Goal: Find specific page/section: Find specific page/section

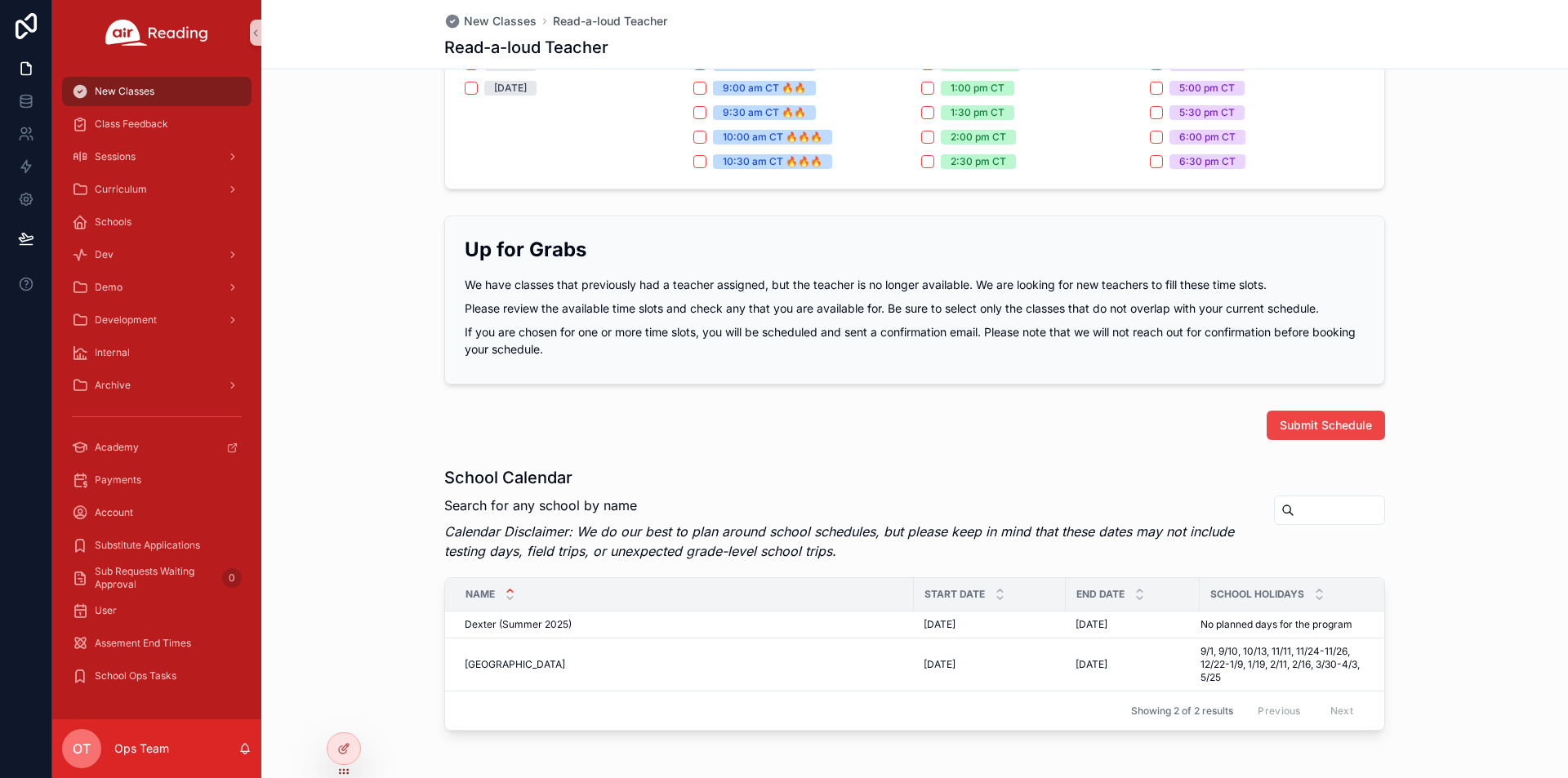
scroll to position [803, 0]
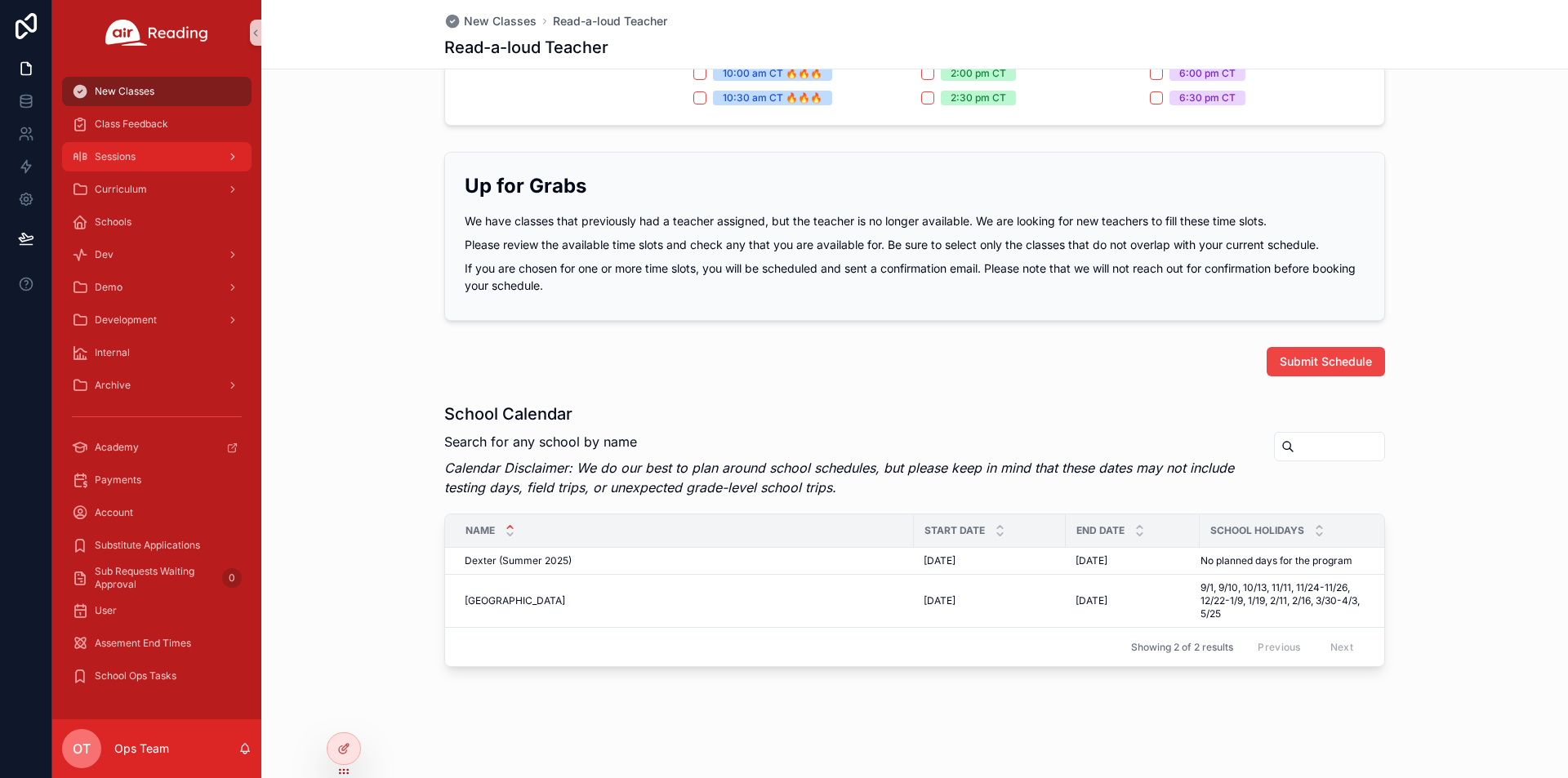
click at [147, 166] on div "Sessions" at bounding box center [156, 156] width 170 height 26
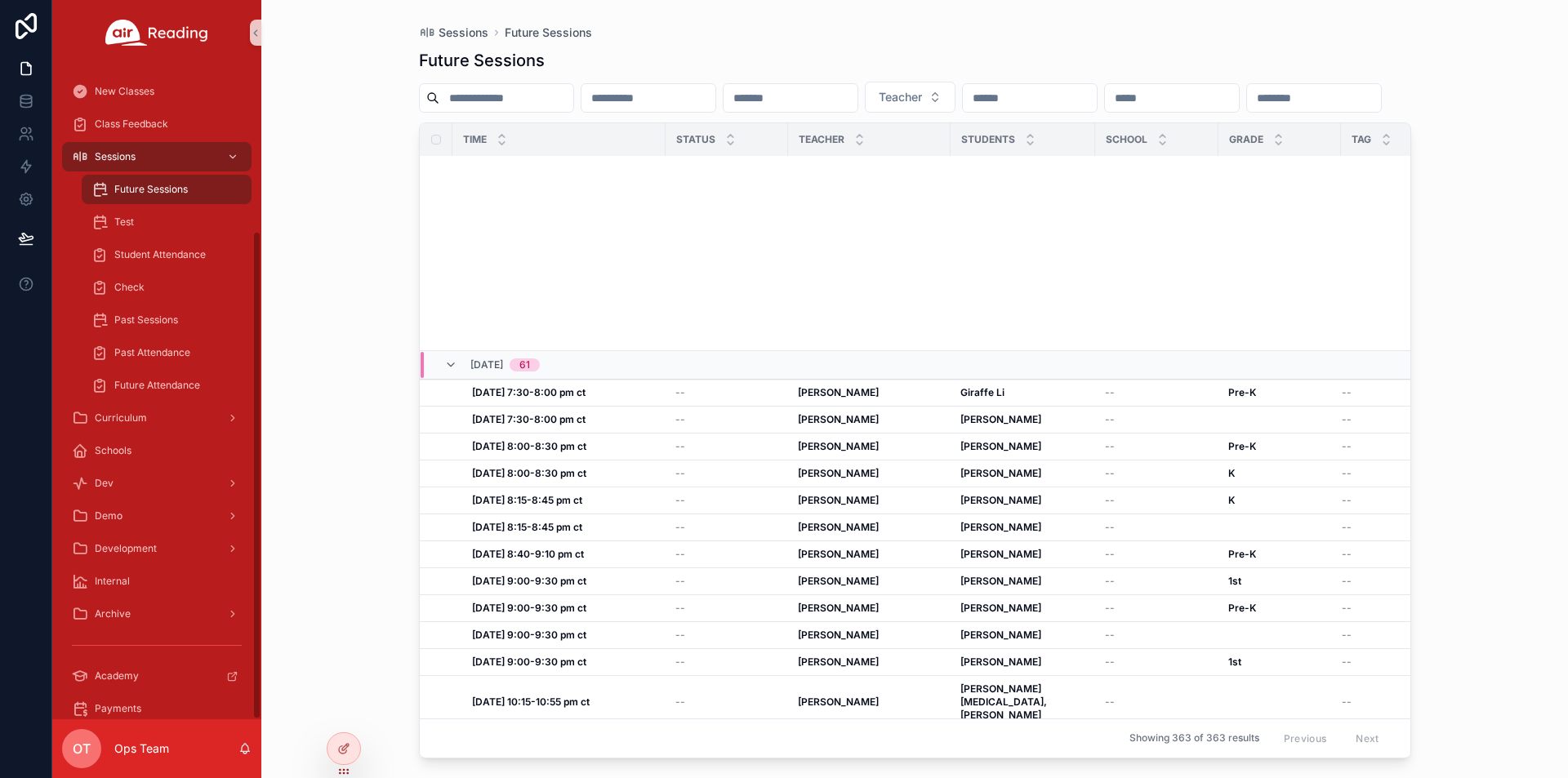
scroll to position [2632, 0]
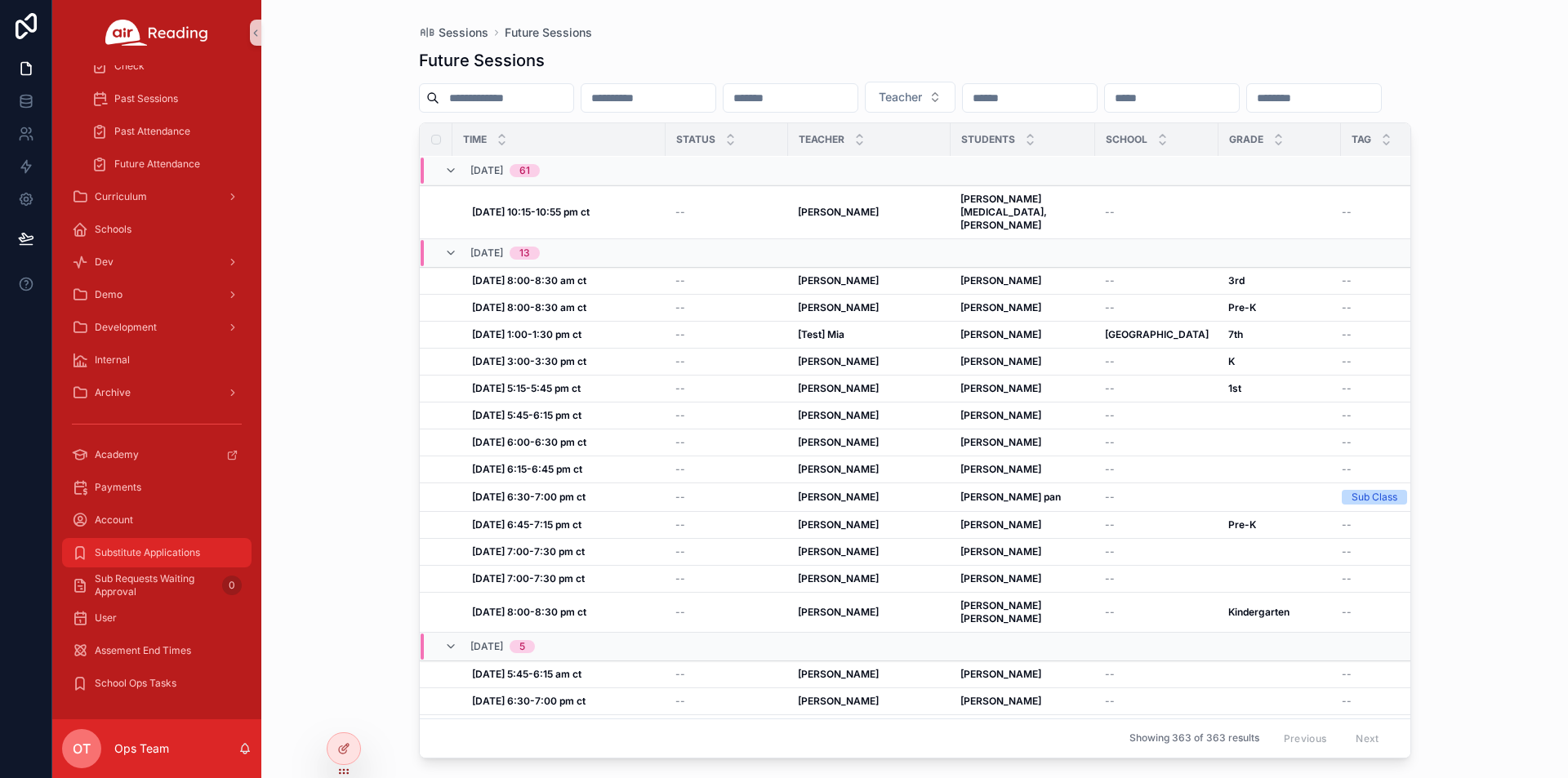
click at [157, 548] on span "Substitute Applications" at bounding box center [147, 552] width 106 height 13
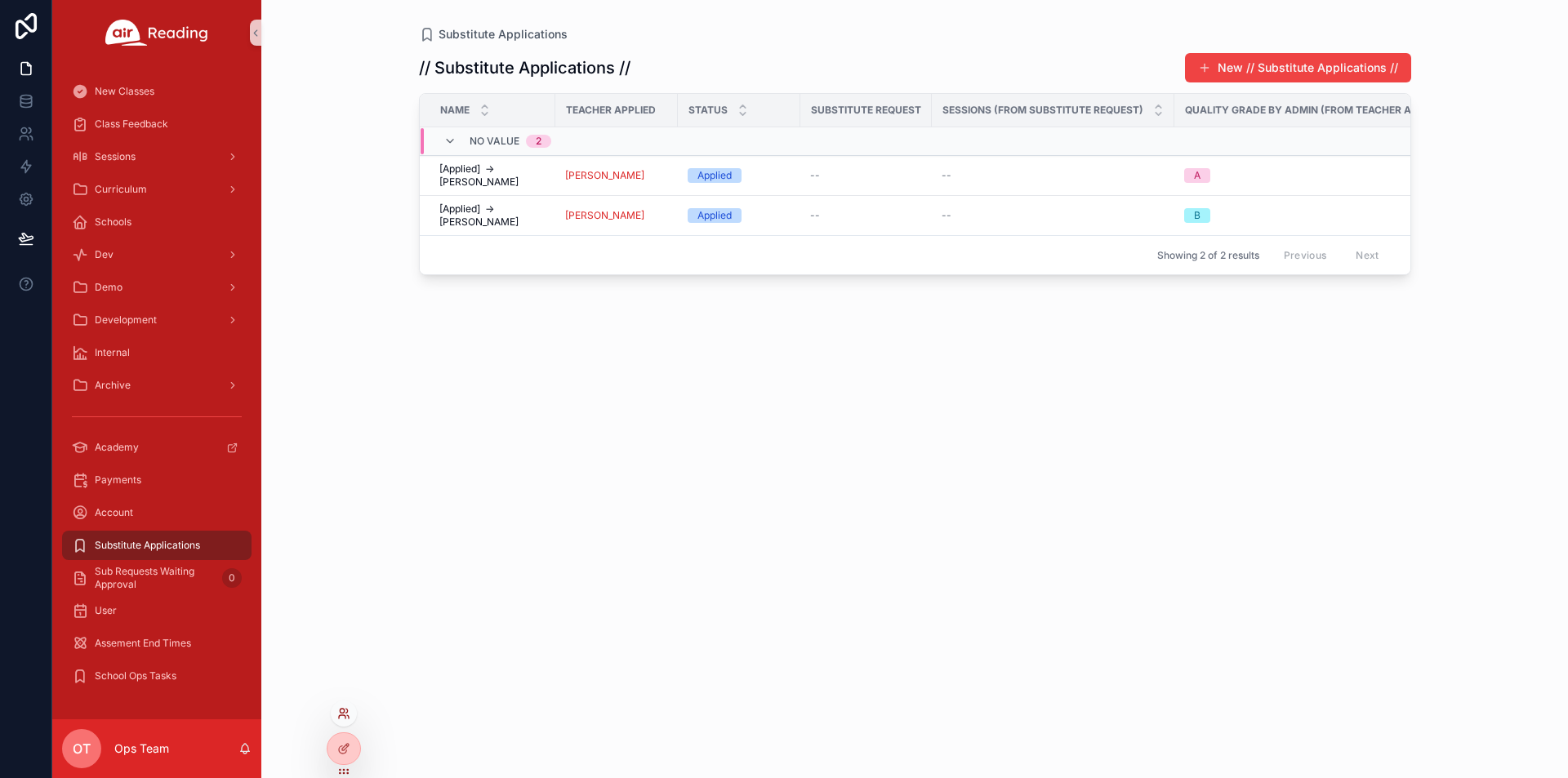
click at [346, 718] on icon at bounding box center [343, 713] width 13 height 13
click at [892, 375] on div "// Substitute Applications // New // Substitute Applications // Name Teacher Ap…" at bounding box center [915, 400] width 992 height 716
click at [151, 583] on span "Sub Requests Waiting Approval" at bounding box center [155, 577] width 121 height 26
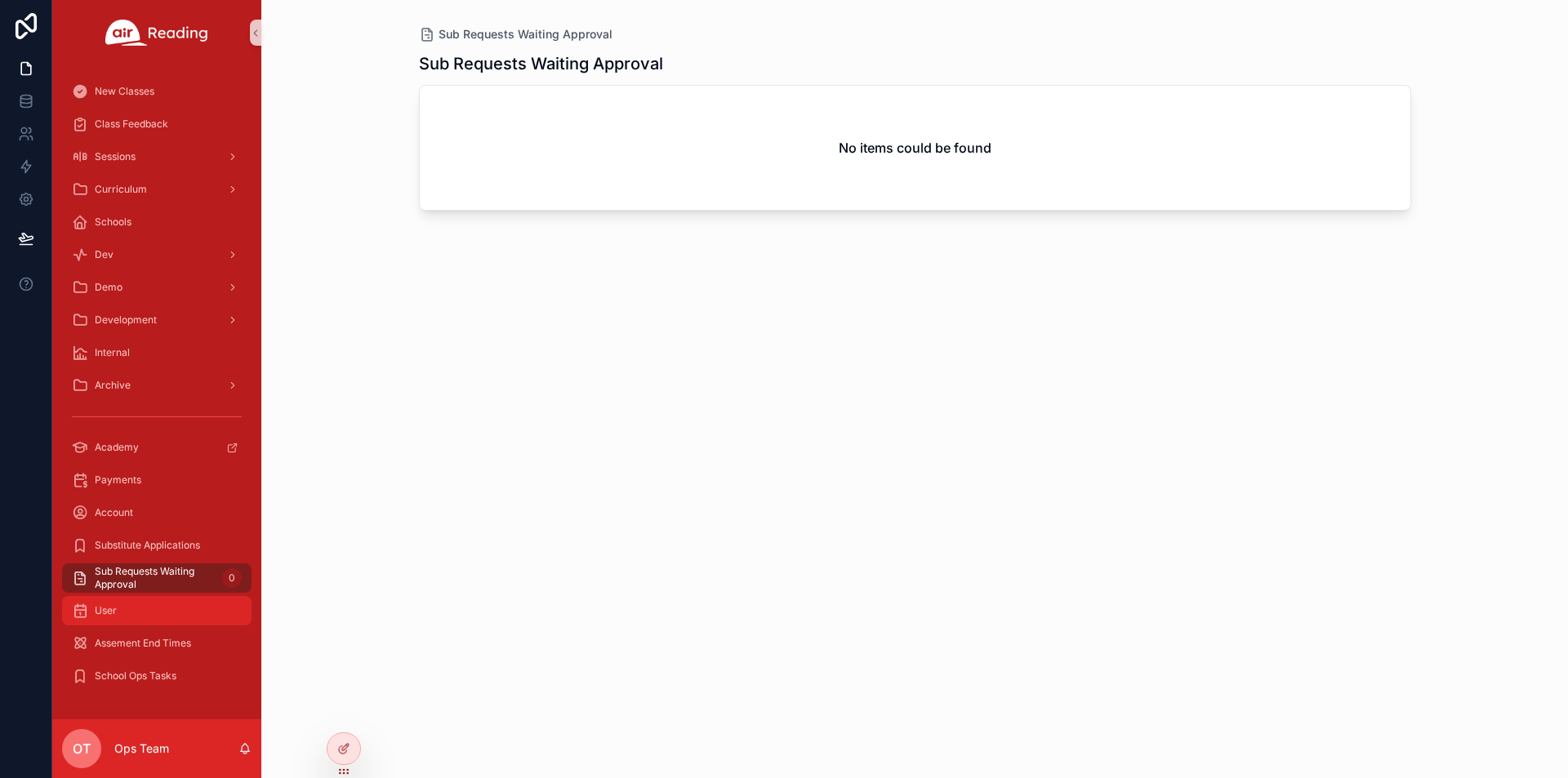
click at [119, 613] on div "User" at bounding box center [156, 610] width 170 height 26
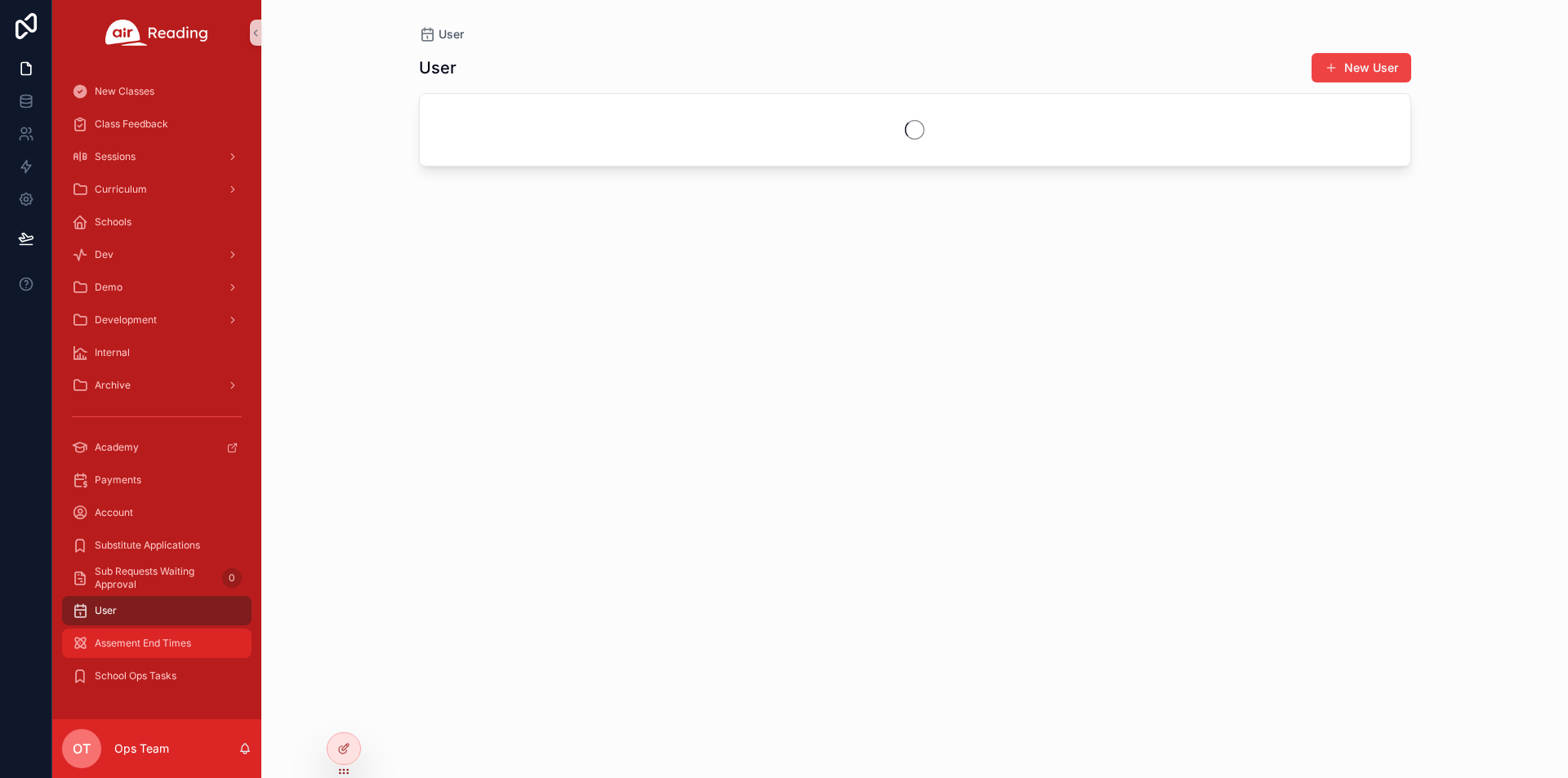
click at [171, 655] on div "Assement End Times" at bounding box center [156, 643] width 170 height 26
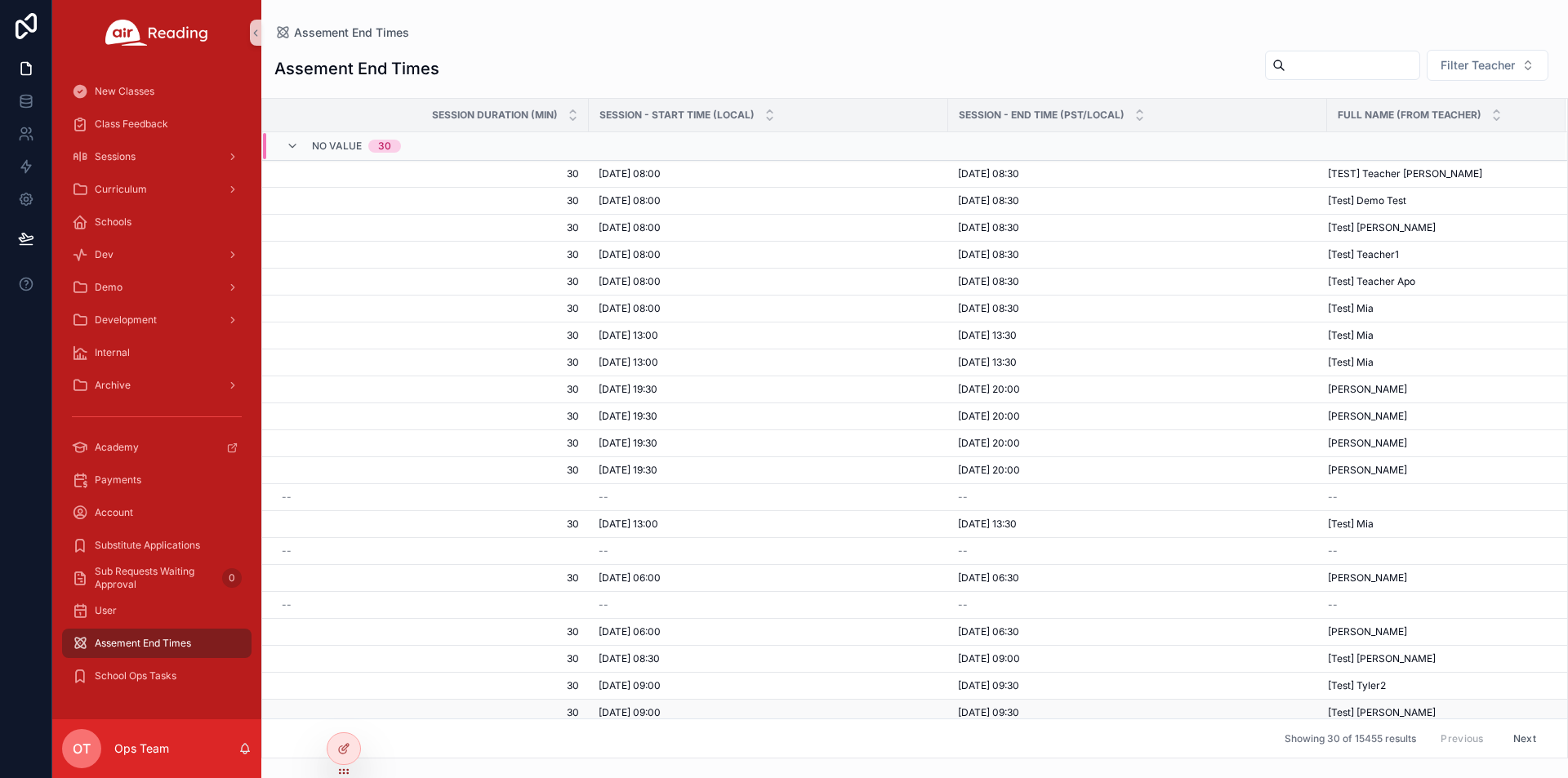
scroll to position [250, 0]
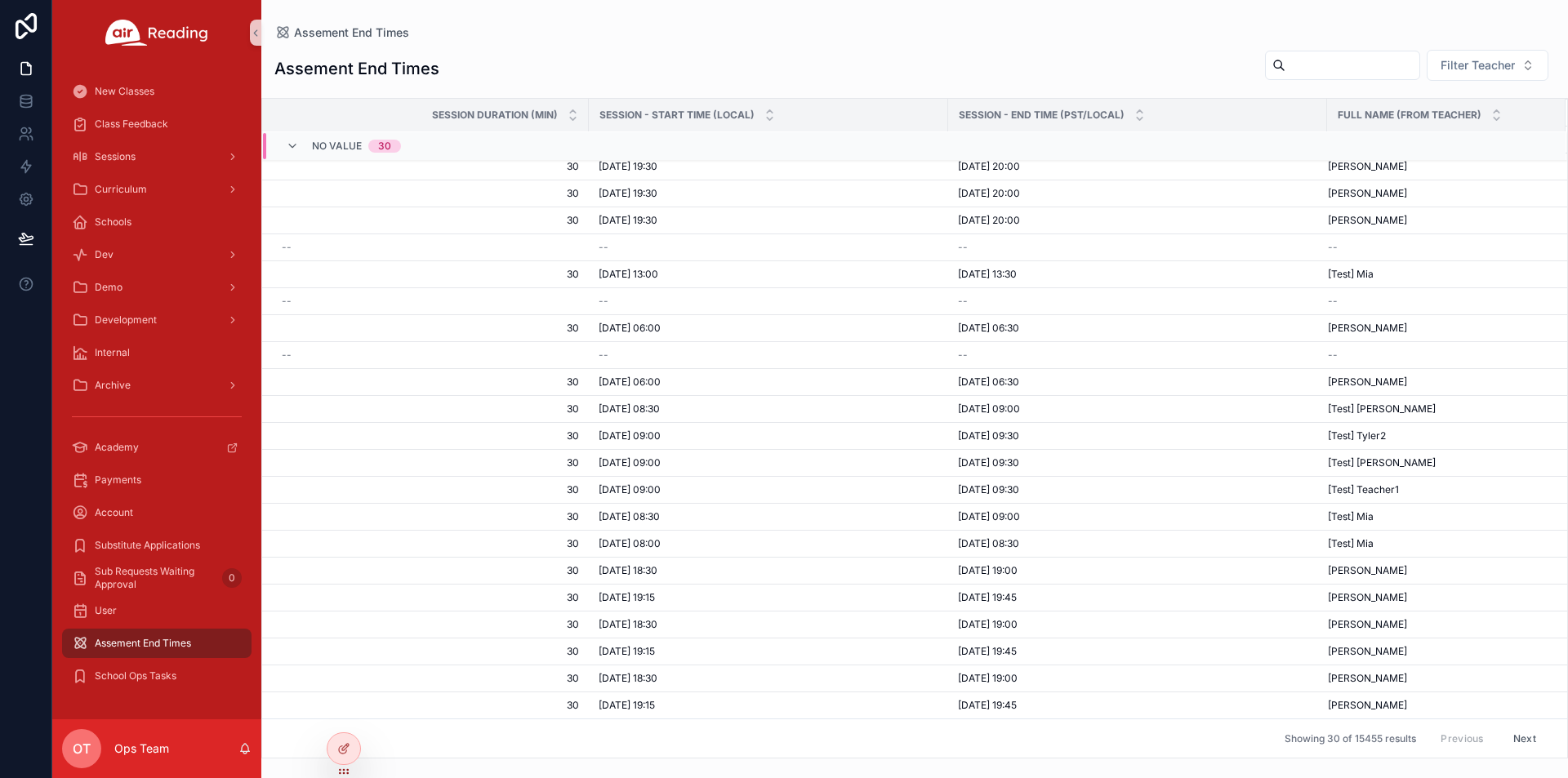
click at [669, 60] on div "Assement End Times Filter Teacher" at bounding box center [914, 69] width 1280 height 39
click at [145, 444] on div "Academy" at bounding box center [156, 447] width 170 height 26
click at [173, 488] on div "Payments" at bounding box center [156, 480] width 170 height 26
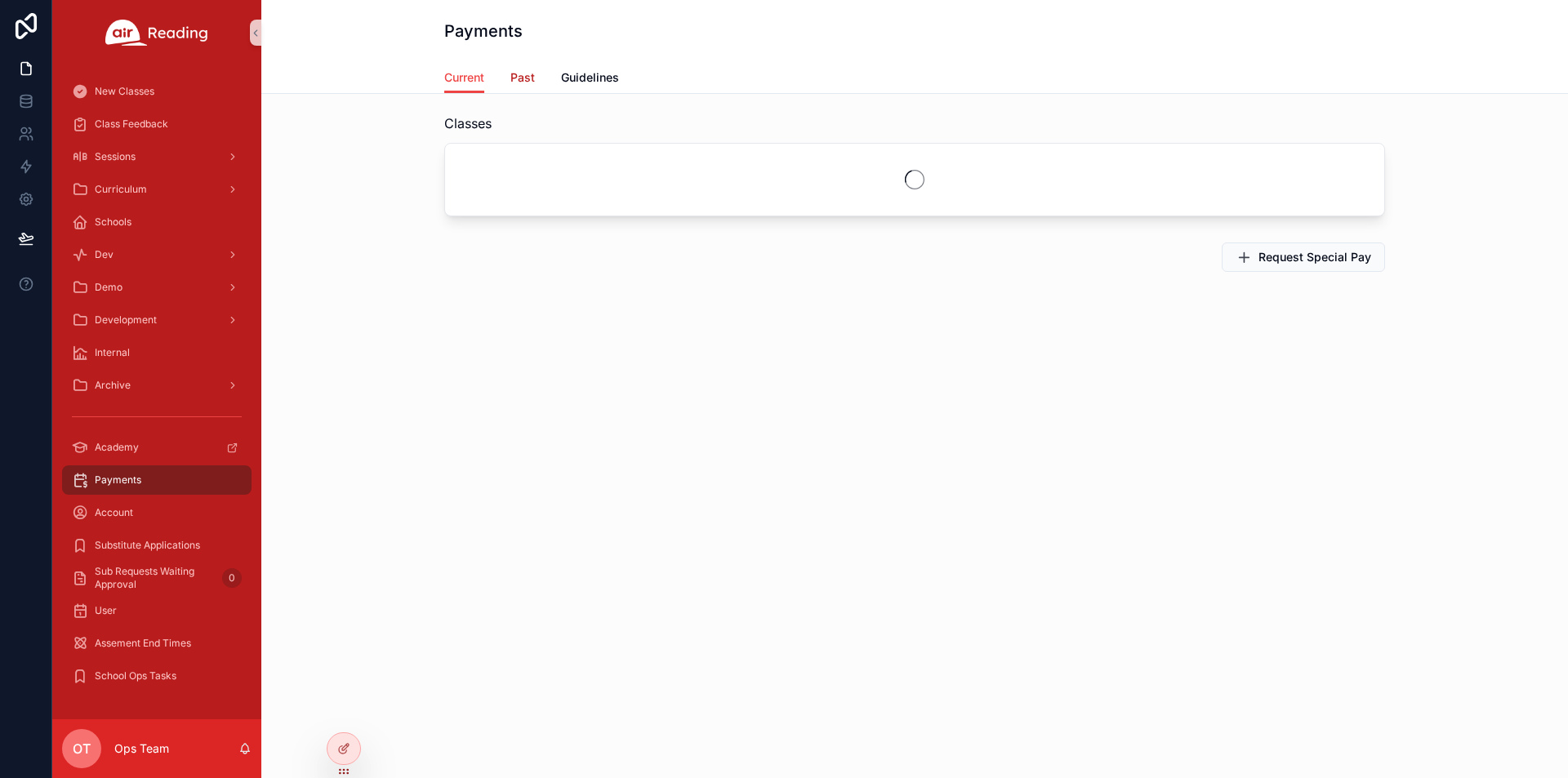
click at [528, 78] on span "Past" at bounding box center [522, 78] width 24 height 16
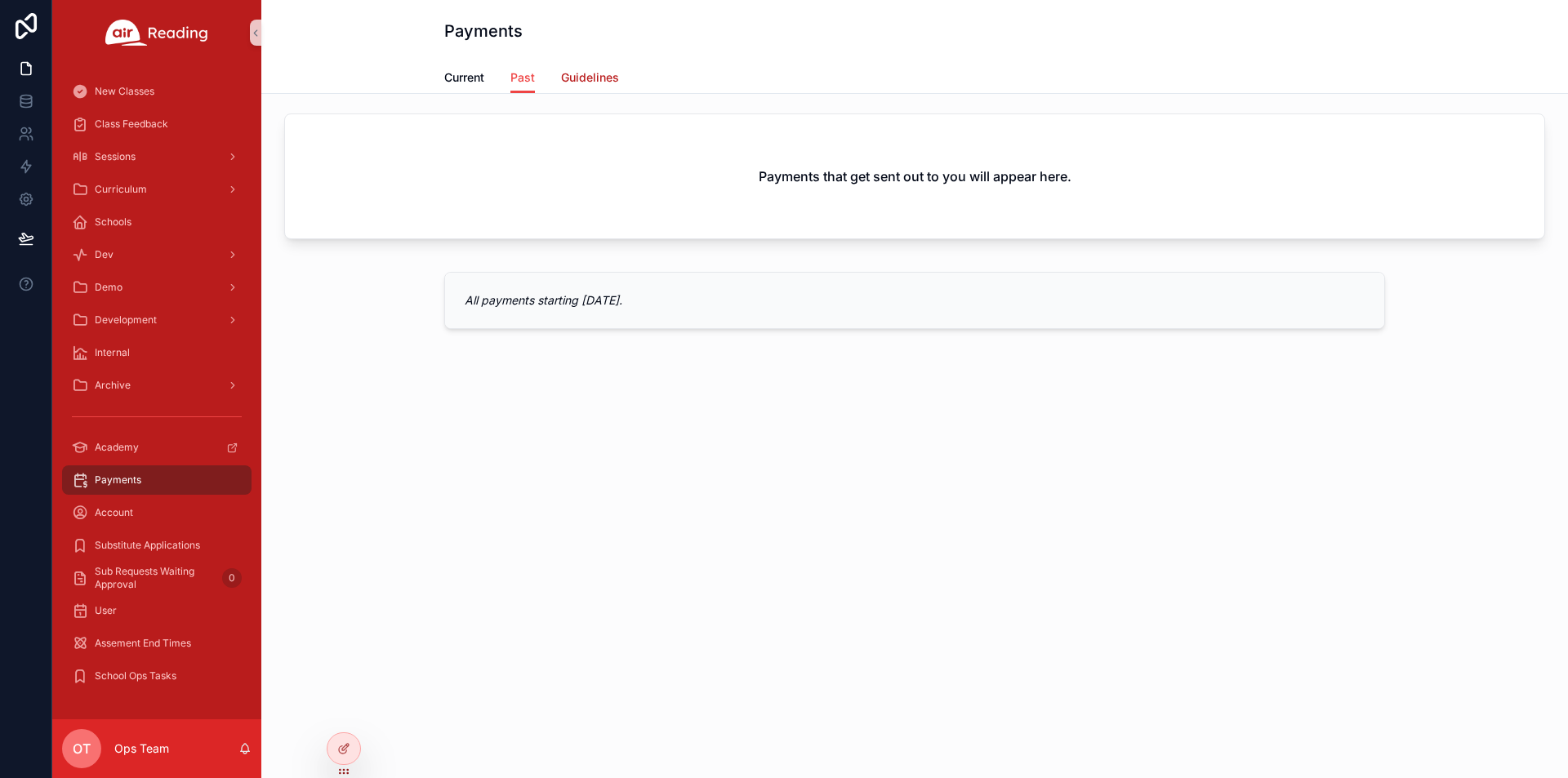
click at [595, 69] on link "Guidelines" at bounding box center [590, 79] width 58 height 33
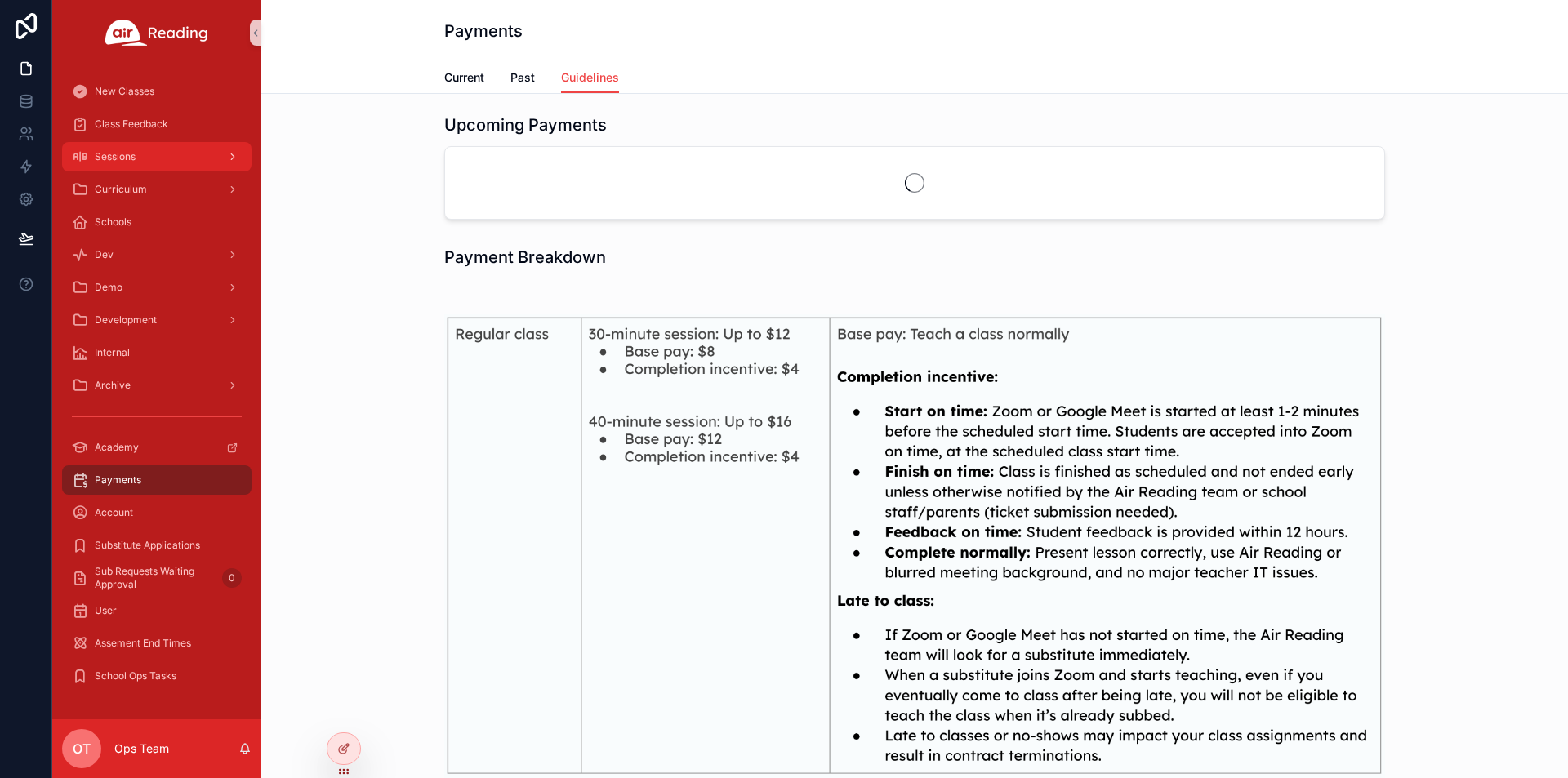
click at [118, 158] on span "Sessions" at bounding box center [115, 156] width 41 height 13
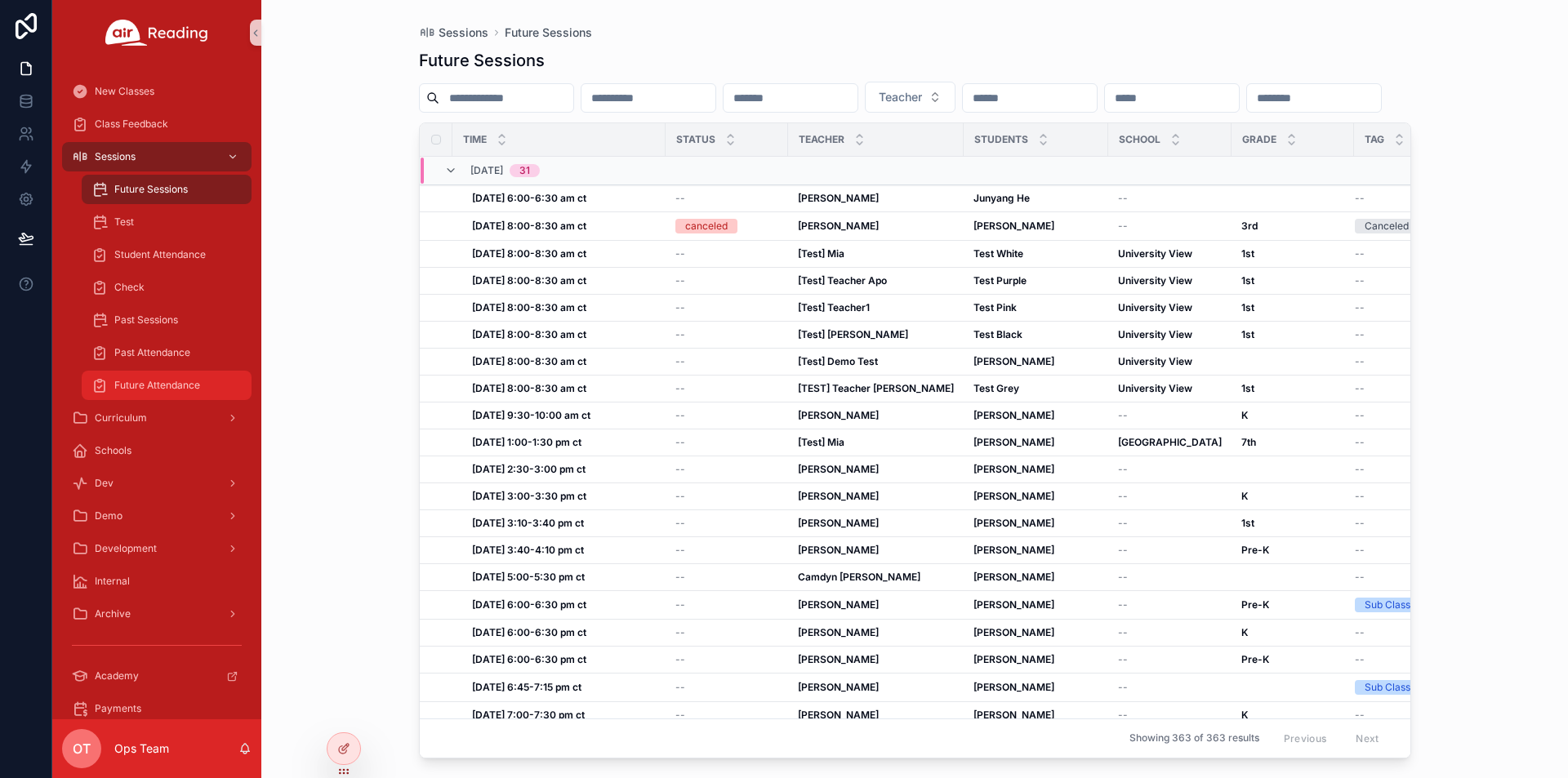
click at [171, 381] on span "Future Attendance" at bounding box center [157, 385] width 85 height 13
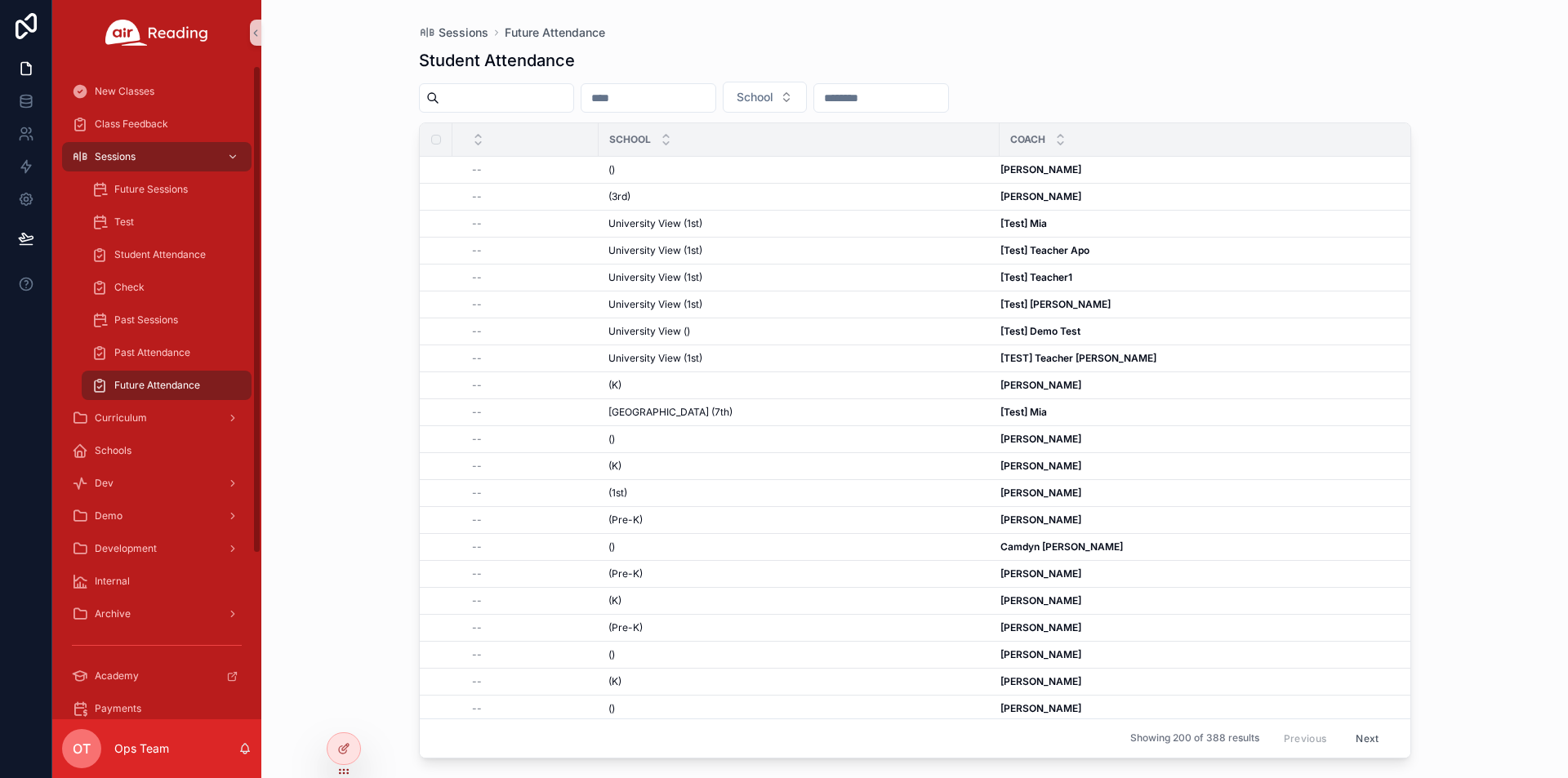
click at [122, 387] on span "Future Attendance" at bounding box center [157, 385] width 85 height 13
click at [346, 753] on icon at bounding box center [343, 748] width 13 height 13
click at [1459, 426] on div "Sessions Future Attendance Student Attendance School School Coach -- () () [PER…" at bounding box center [915, 389] width 1306 height 778
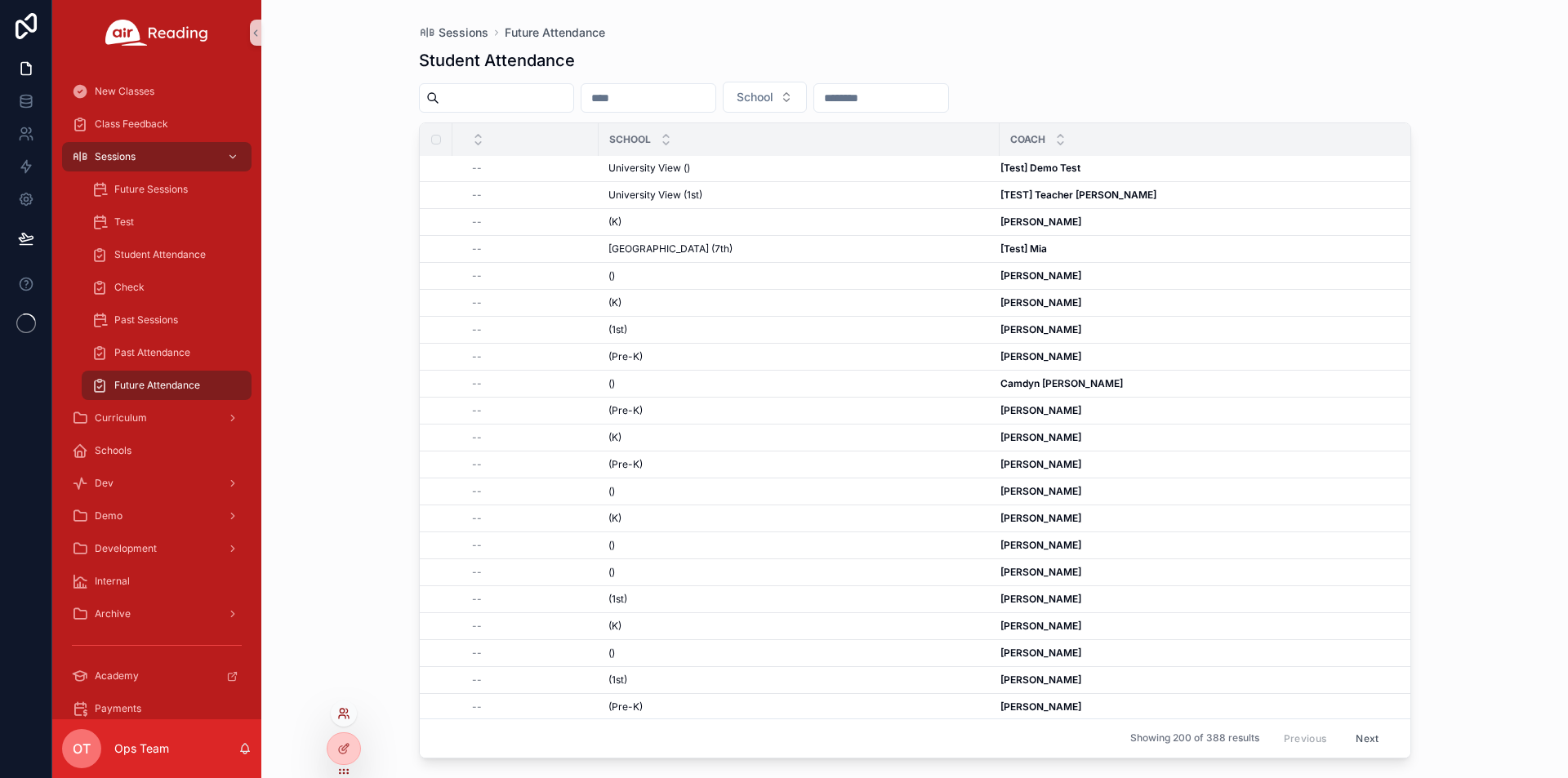
click at [346, 713] on icon at bounding box center [347, 710] width 2 height 4
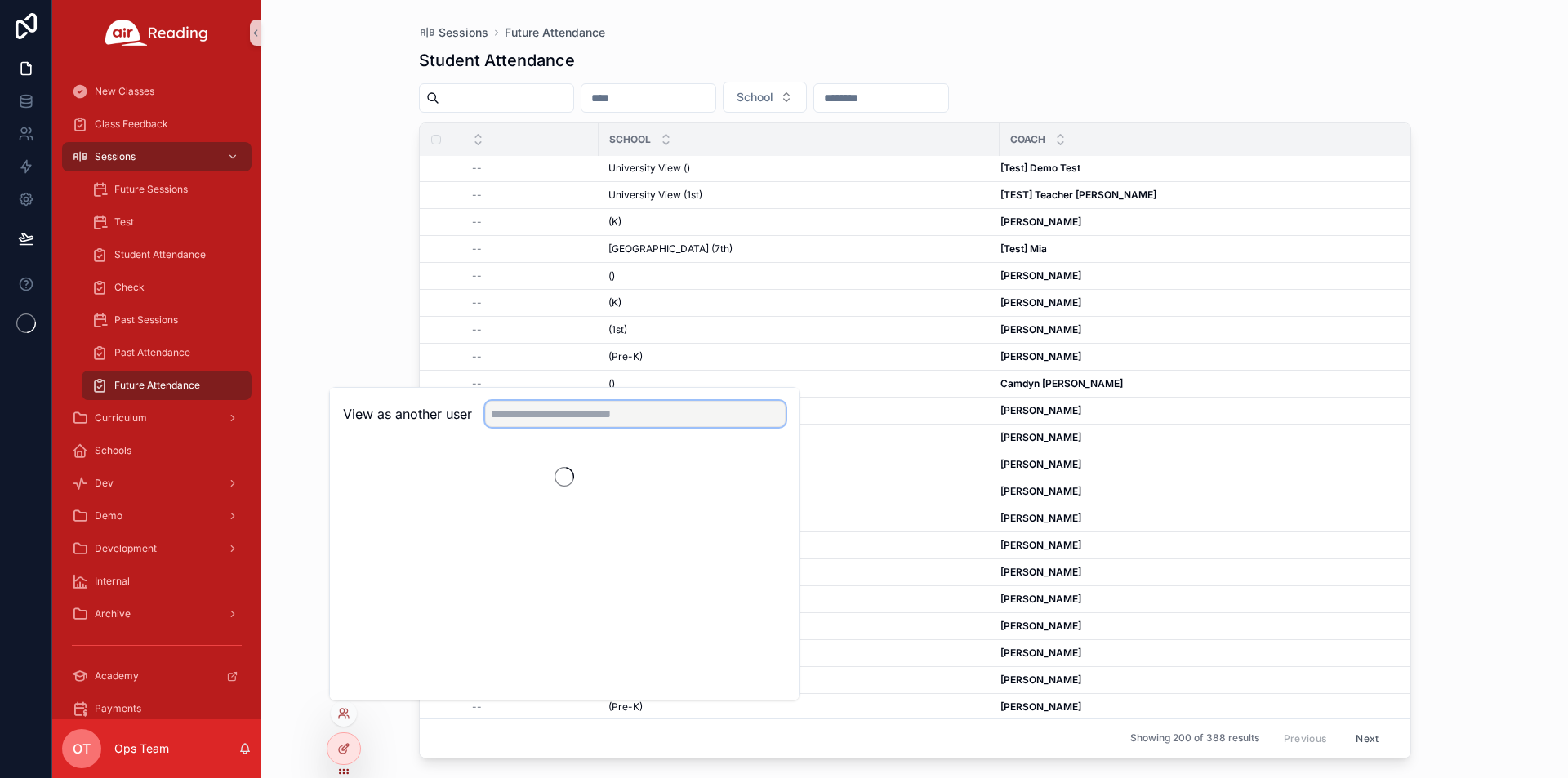
click at [533, 414] on input "text" at bounding box center [636, 414] width 300 height 26
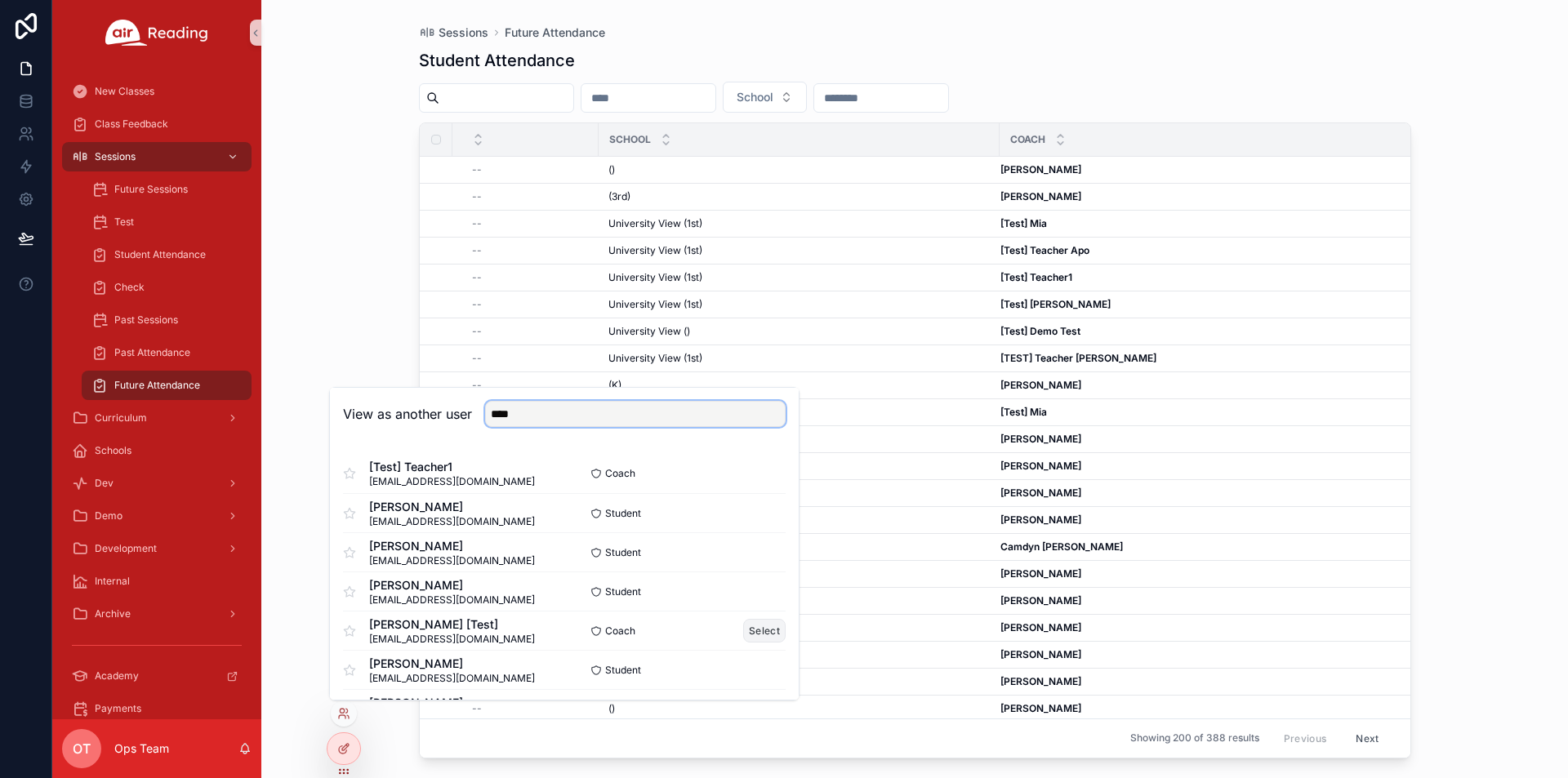
type input "****"
click at [762, 632] on button "Select" at bounding box center [765, 631] width 43 height 23
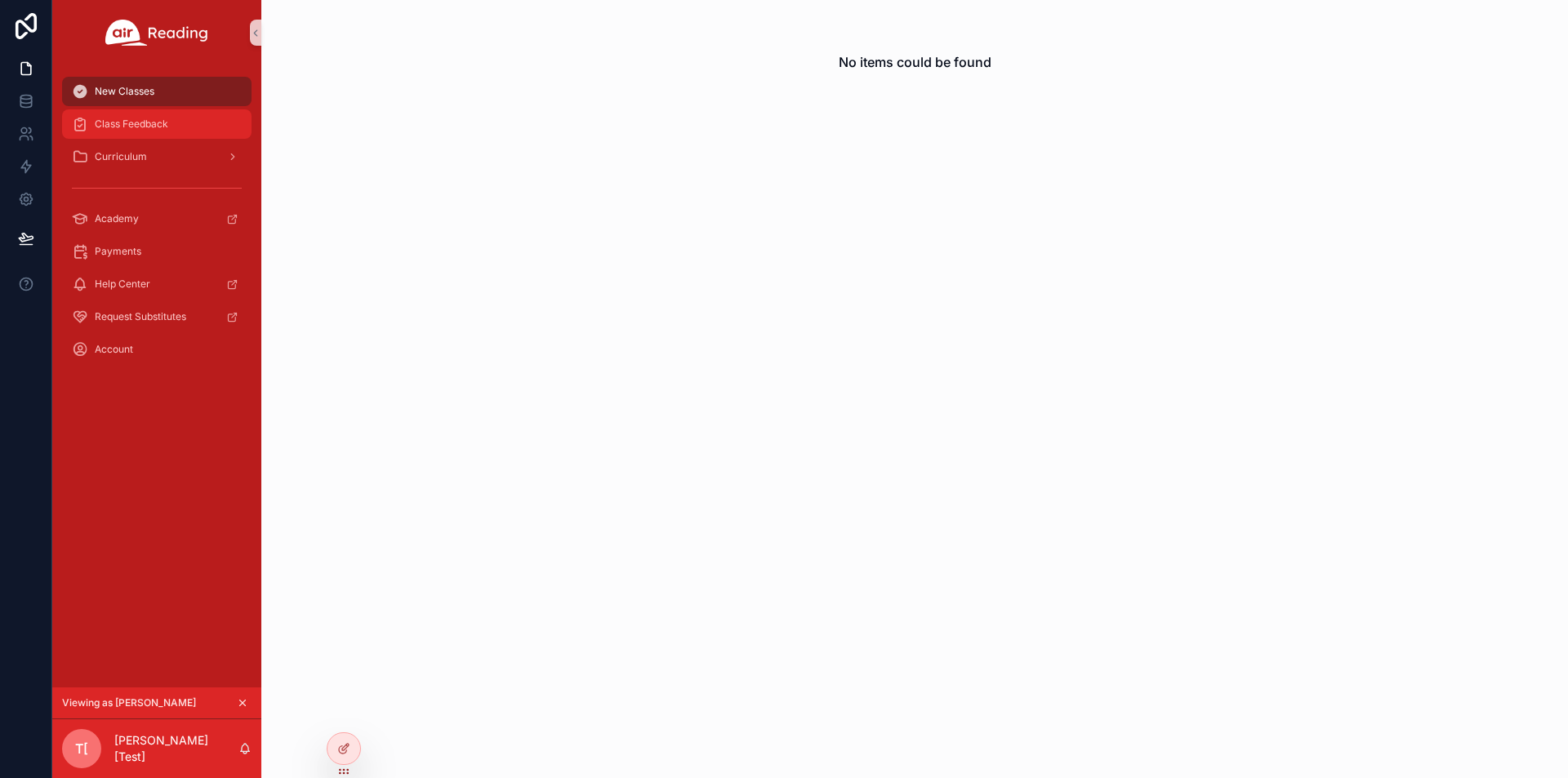
click at [173, 126] on div "Class Feedback" at bounding box center [156, 124] width 170 height 26
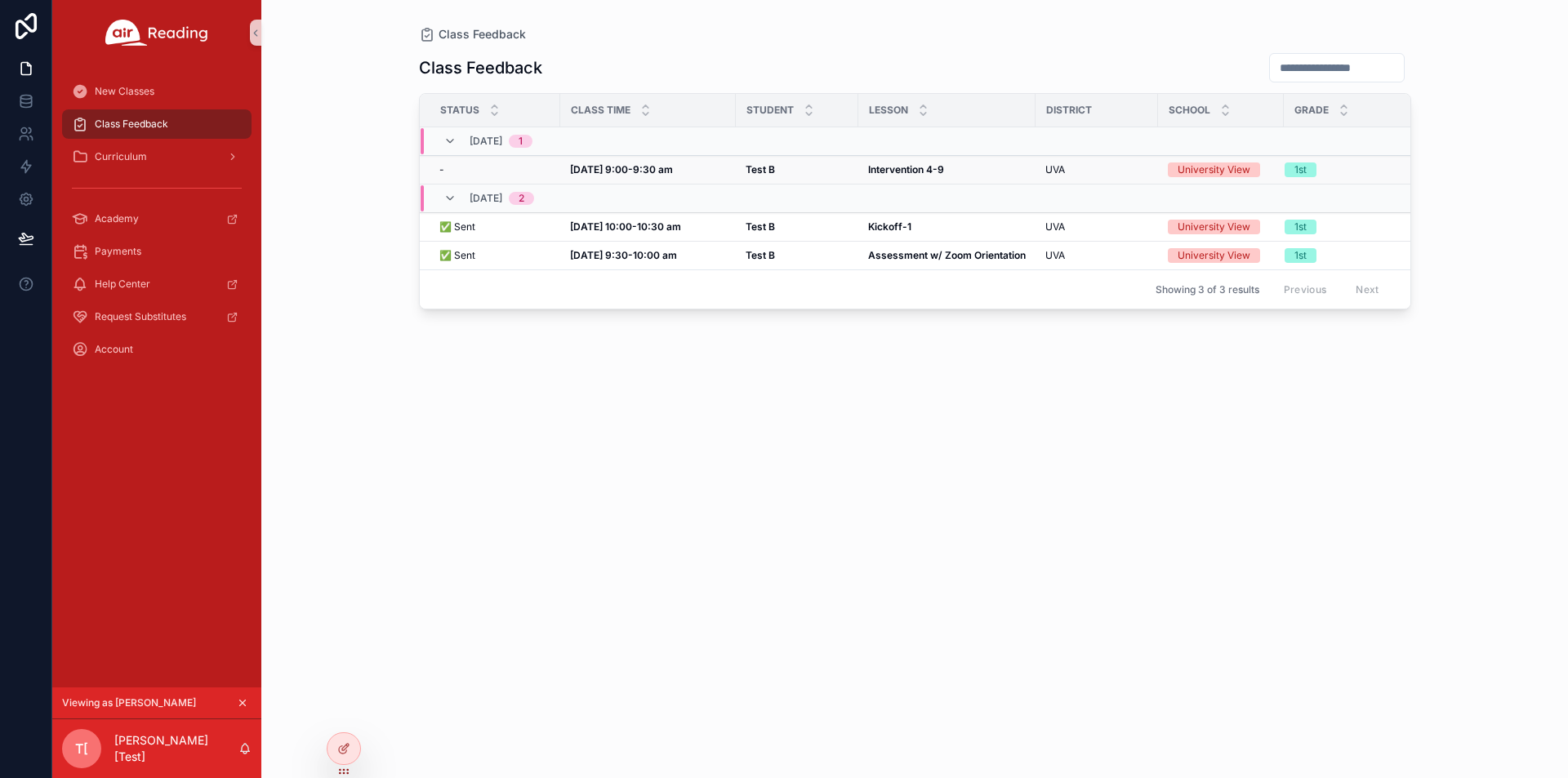
click at [932, 169] on strong "Intervention 4-9" at bounding box center [906, 170] width 76 height 13
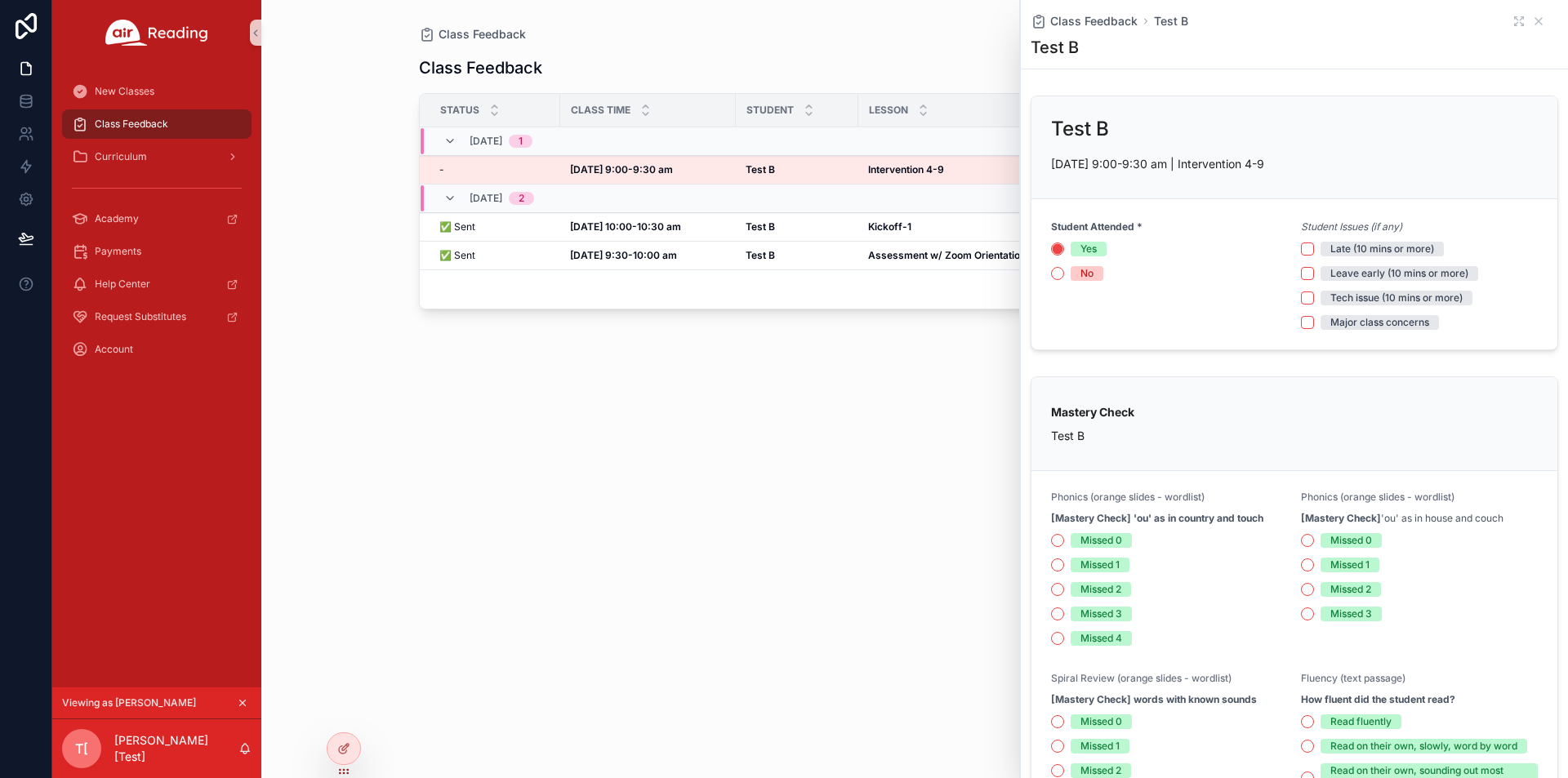
click at [677, 589] on div "Class Feedback Status Class Time Student Lesson District School Grade 08/13, We…" at bounding box center [915, 400] width 992 height 716
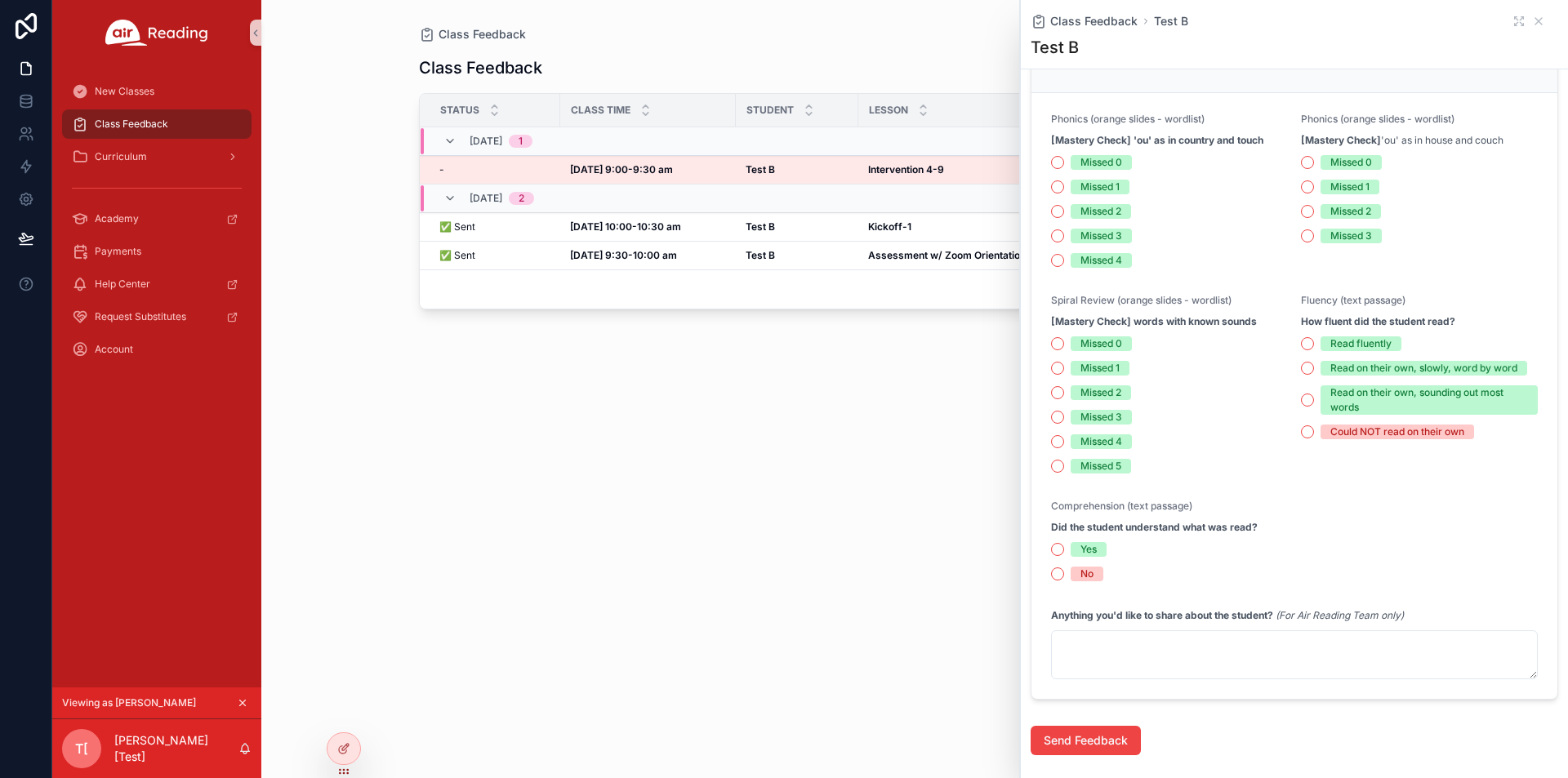
scroll to position [349, 0]
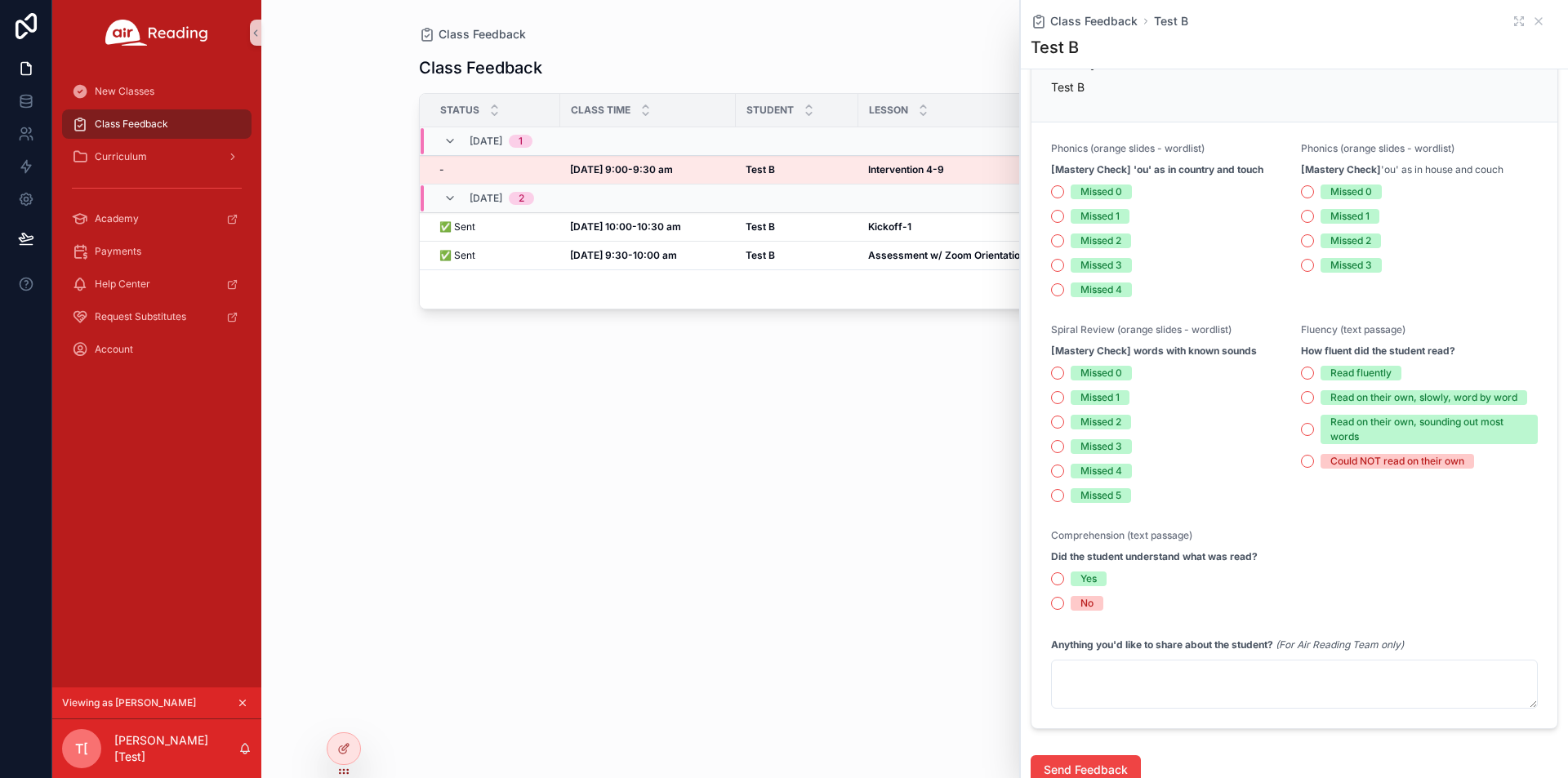
drag, startPoint x: 1296, startPoint y: 167, endPoint x: 1523, endPoint y: 166, distance: 227.0
click at [1523, 166] on div "[Mastery Check] 'ou' as in house and couch" at bounding box center [1419, 170] width 236 height 16
copy span "[Mastery Check] 'ou' as in house and couch"
click at [1301, 172] on strong "[Mastery Check]" at bounding box center [1340, 170] width 80 height 13
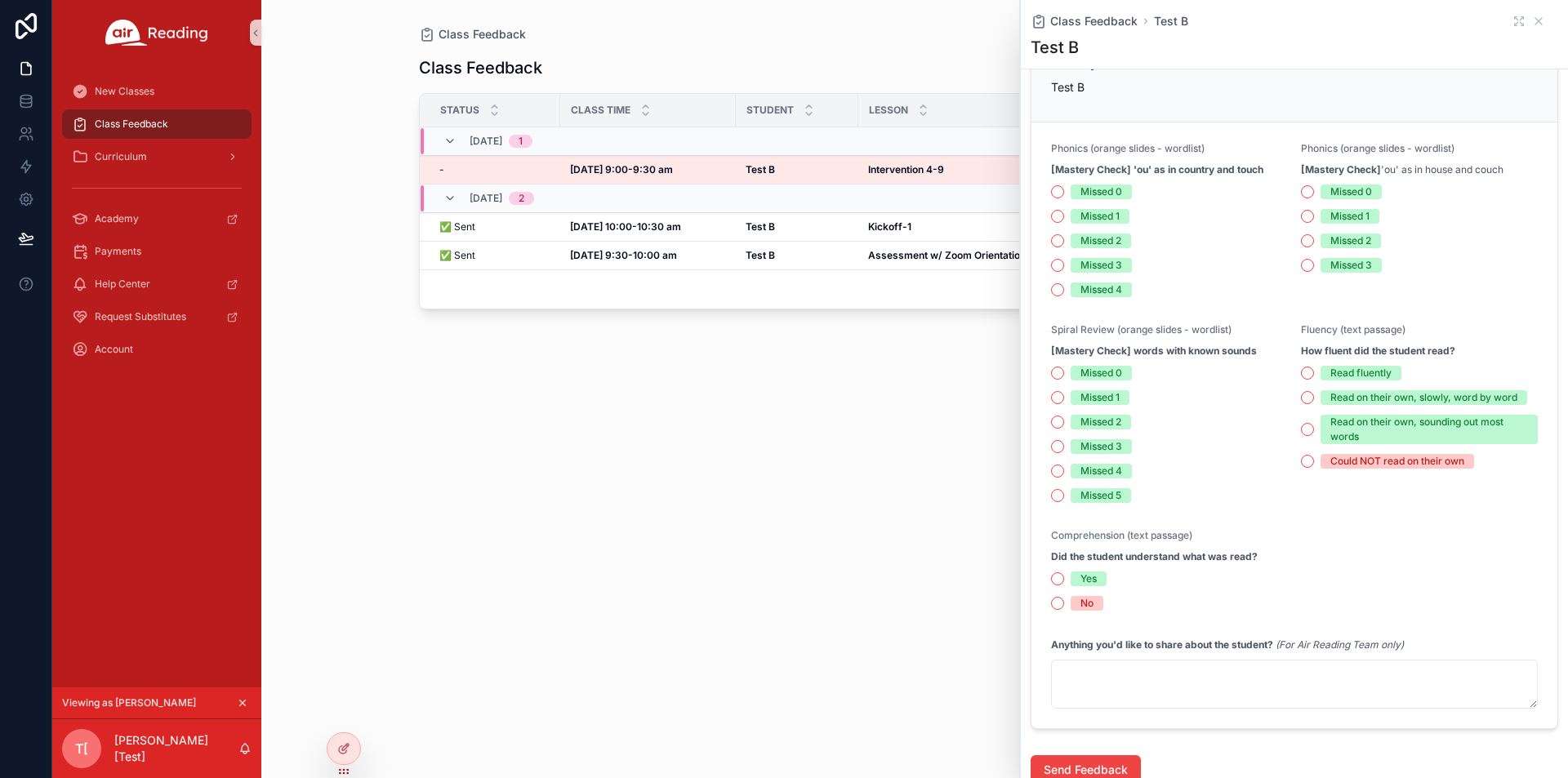
drag, startPoint x: 1296, startPoint y: 171, endPoint x: 1521, endPoint y: 167, distance: 225.0
click at [1521, 167] on div "[Mastery Check] 'ou' as in house and couch" at bounding box center [1419, 170] width 236 height 16
copy span "[Mastery Check] 'ou' as in house and couch"
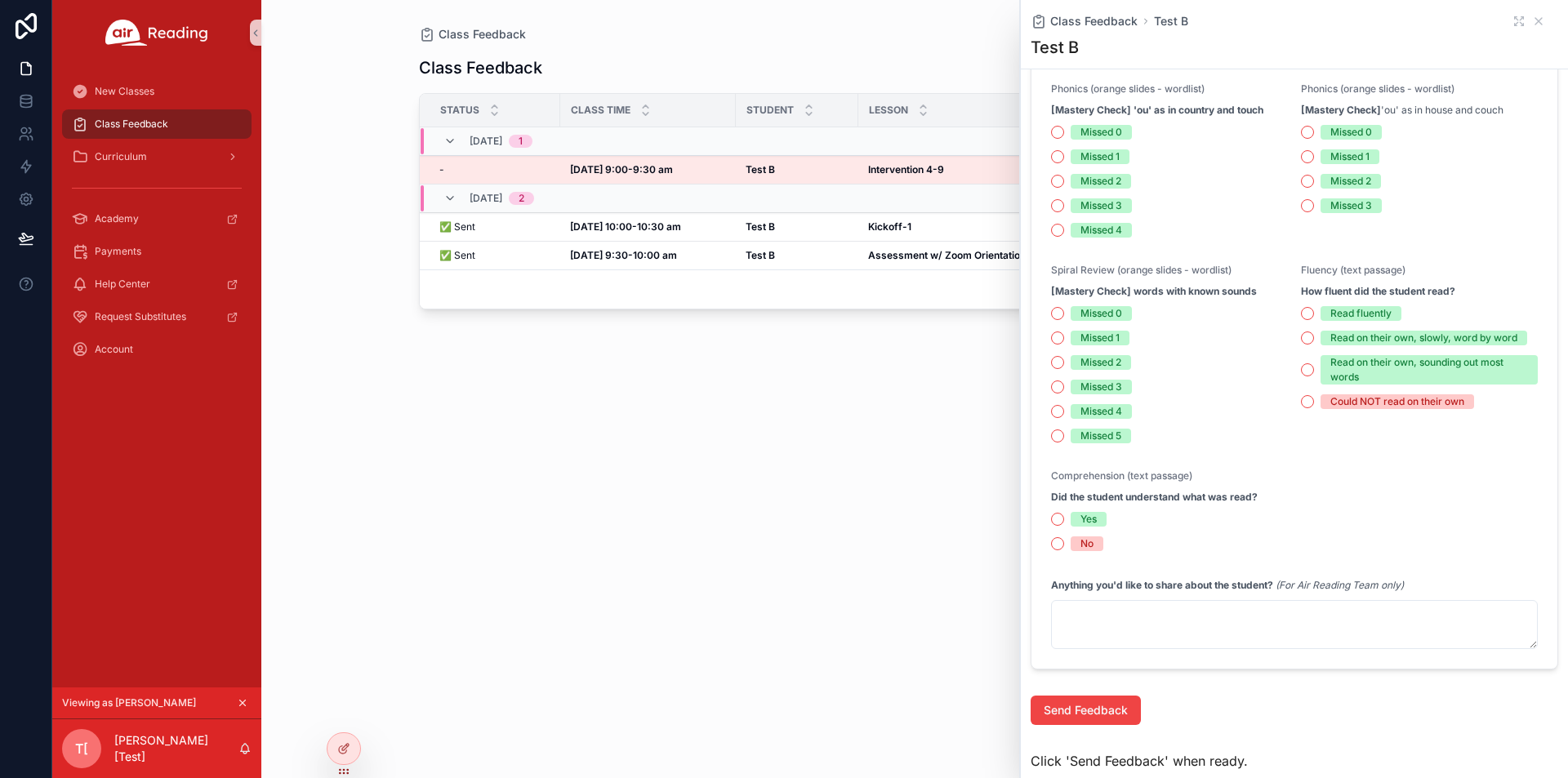
scroll to position [512, 0]
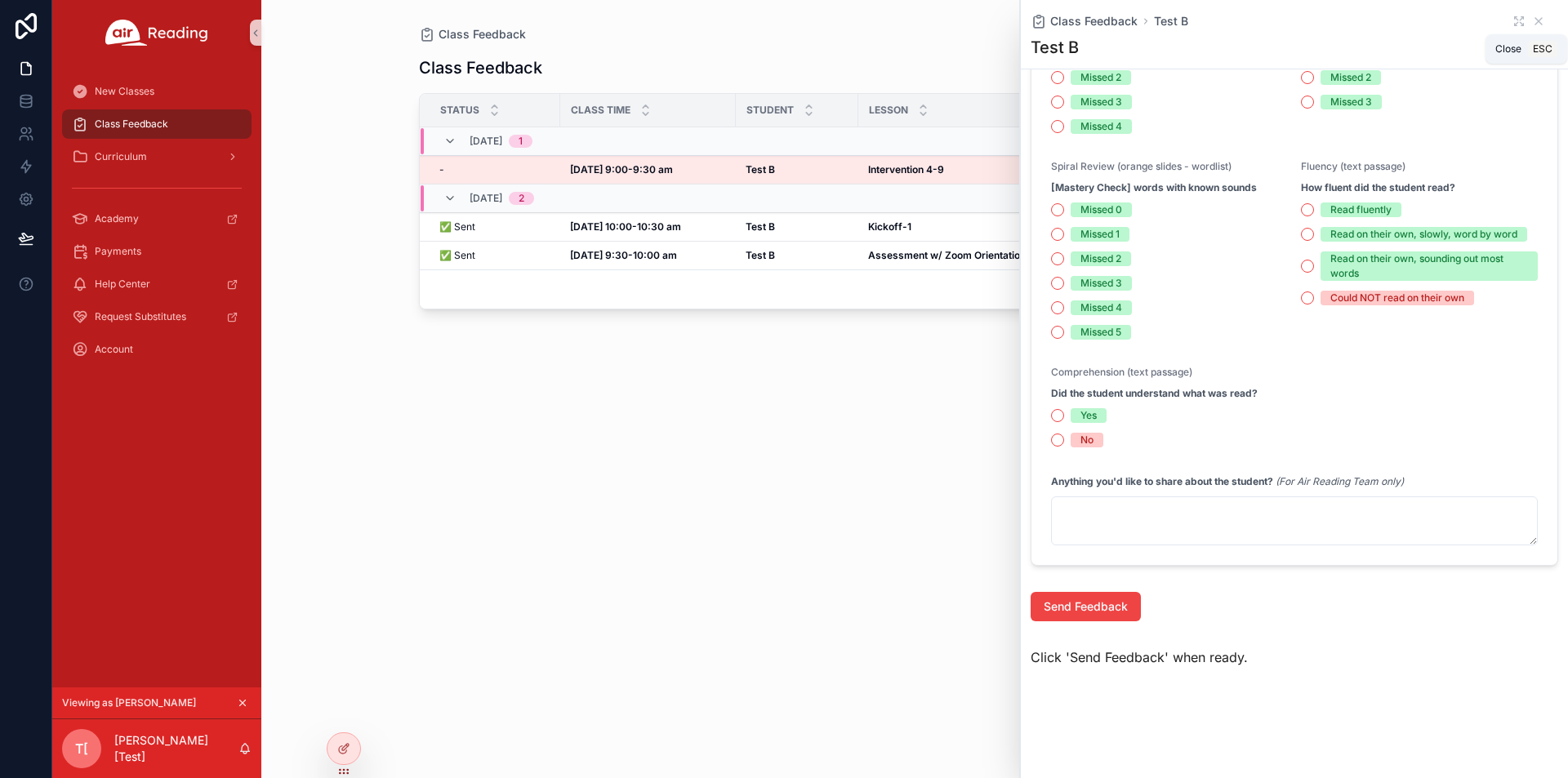
click at [1533, 22] on div "Class Feedback Test B" at bounding box center [1294, 20] width 527 height 16
click at [491, 533] on div "Class Feedback Status Class Time Student Lesson District School Grade 08/13, We…" at bounding box center [915, 400] width 992 height 716
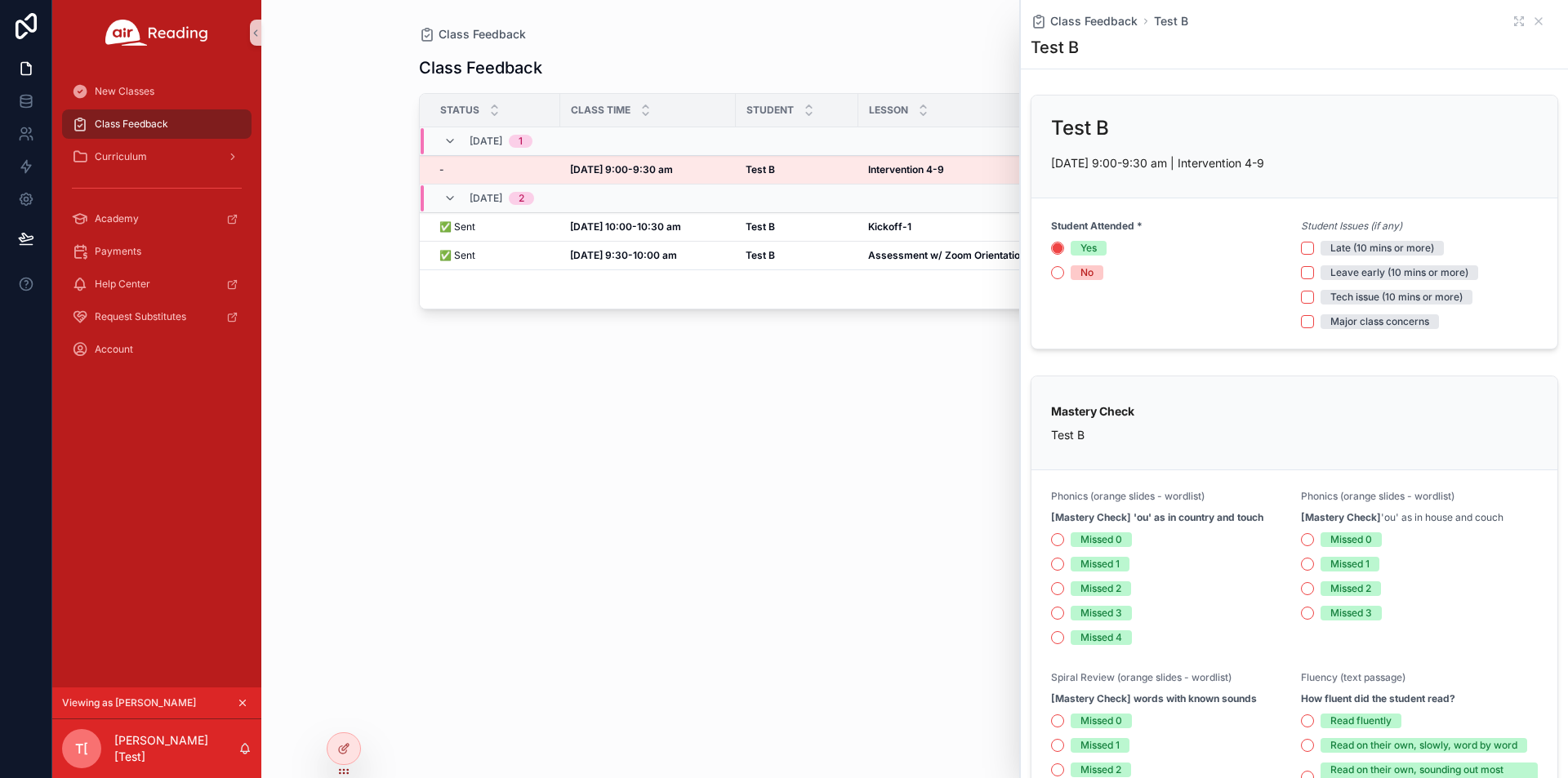
scroll to position [0, 0]
click at [630, 427] on div "Class Feedback Status Class Time Student Lesson District School Grade 08/13, We…" at bounding box center [915, 400] width 992 height 716
click at [1532, 26] on icon "scrollable content" at bounding box center [1538, 20] width 13 height 13
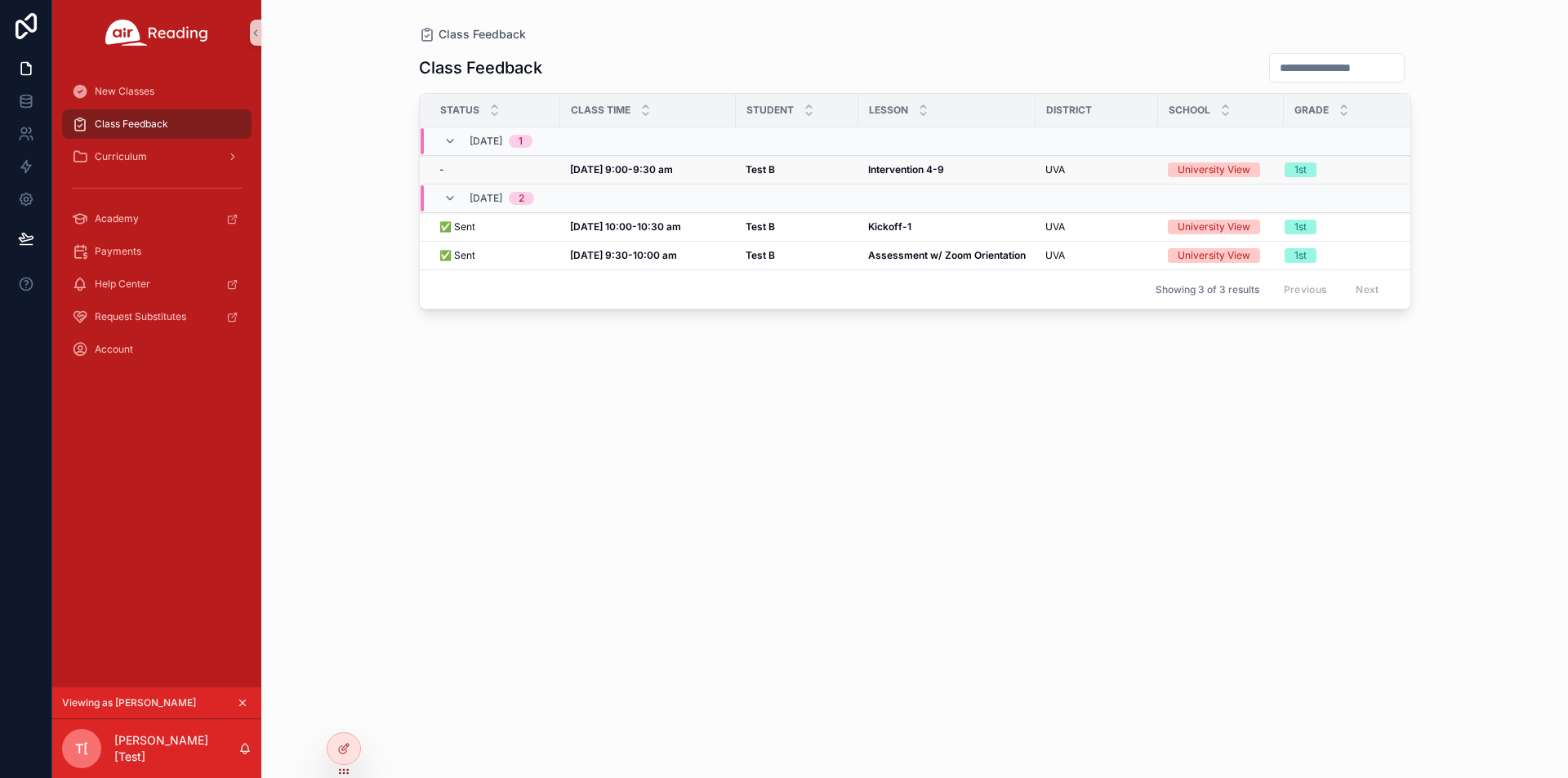
click at [889, 174] on strong "Intervention 4-9" at bounding box center [906, 170] width 76 height 13
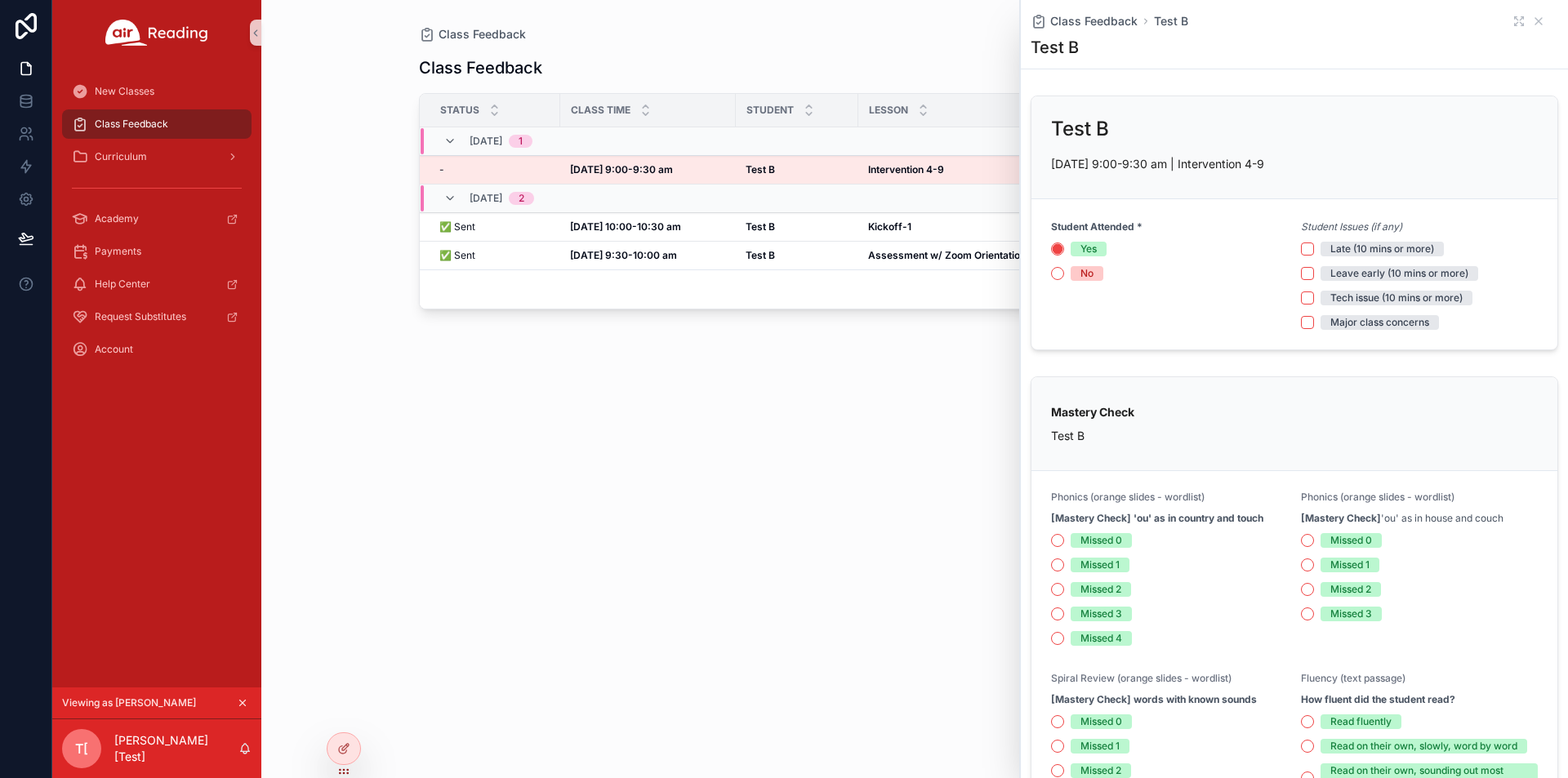
click at [782, 491] on div "Class Feedback Status Class Time Student Lesson District School Grade 08/13, We…" at bounding box center [915, 400] width 992 height 716
click at [617, 164] on td "Aug 13, 9:00-9:30 am Aug 13, 9:00-9:30 am" at bounding box center [647, 170] width 175 height 28
click at [617, 170] on strong "Aug 13, 9:00-9:30 am" at bounding box center [621, 170] width 103 height 13
click at [705, 543] on div "Class Feedback Status Class Time Student Lesson District School Grade 08/13, We…" at bounding box center [915, 400] width 992 height 716
click at [1523, 28] on div "Class Feedback Test B" at bounding box center [1294, 20] width 527 height 16
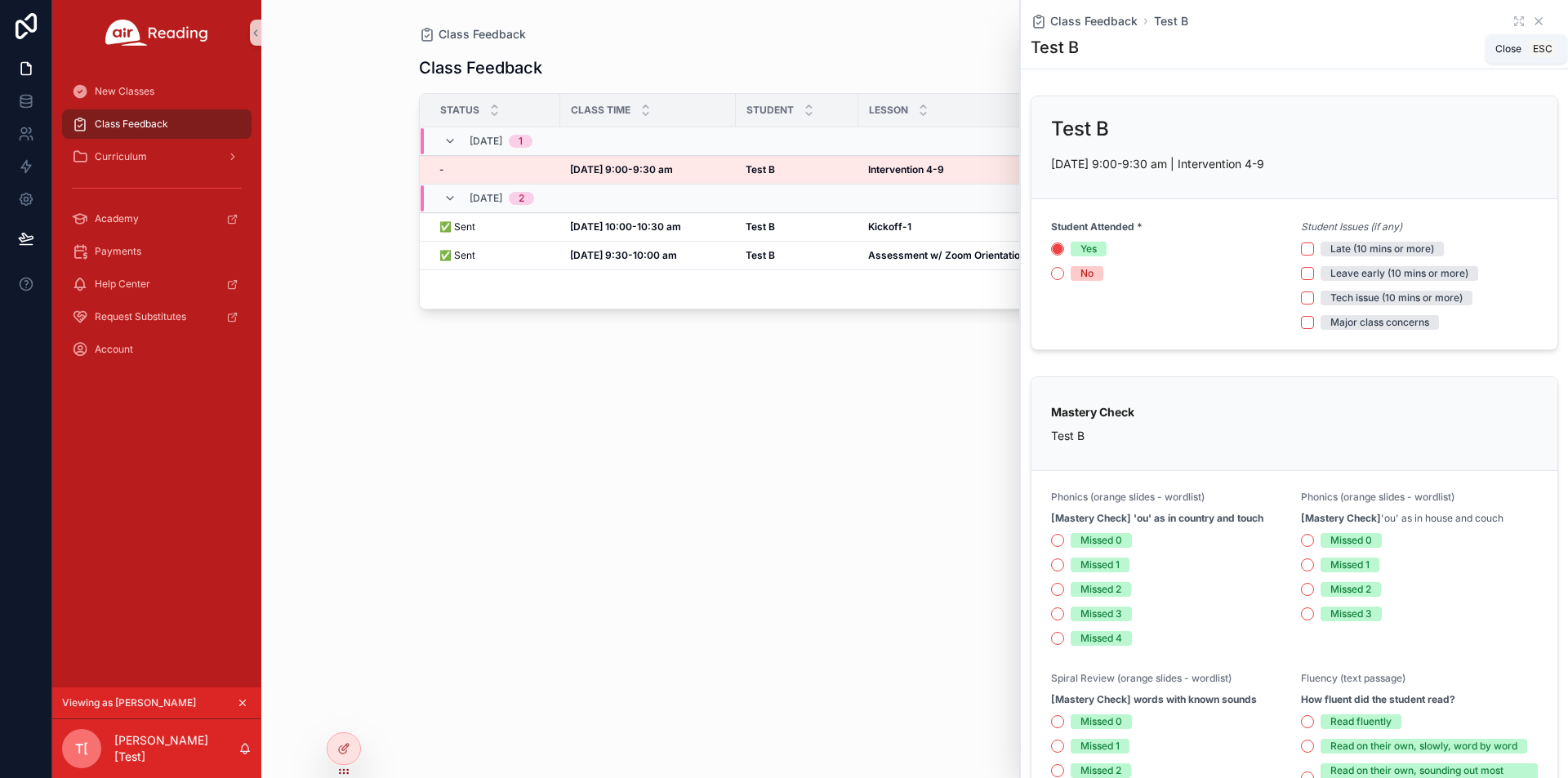
click at [1532, 20] on icon "scrollable content" at bounding box center [1538, 20] width 13 height 13
